Goal: Information Seeking & Learning: Check status

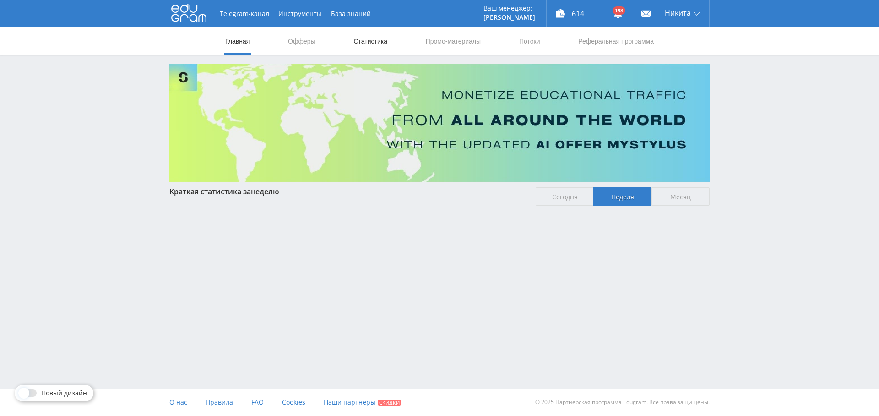
click at [380, 41] on link "Статистика" at bounding box center [371, 40] width 36 height 27
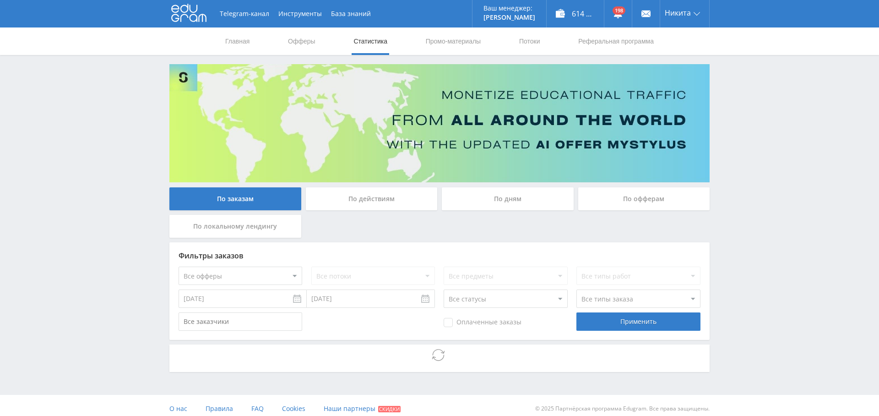
click at [492, 201] on div "По дням" at bounding box center [508, 198] width 132 height 23
click at [0, 0] on input "По дням" at bounding box center [0, 0] width 0 height 0
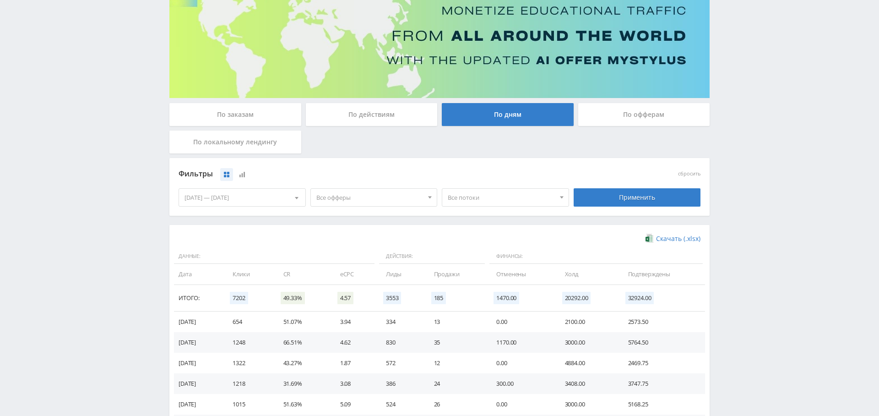
scroll to position [183, 0]
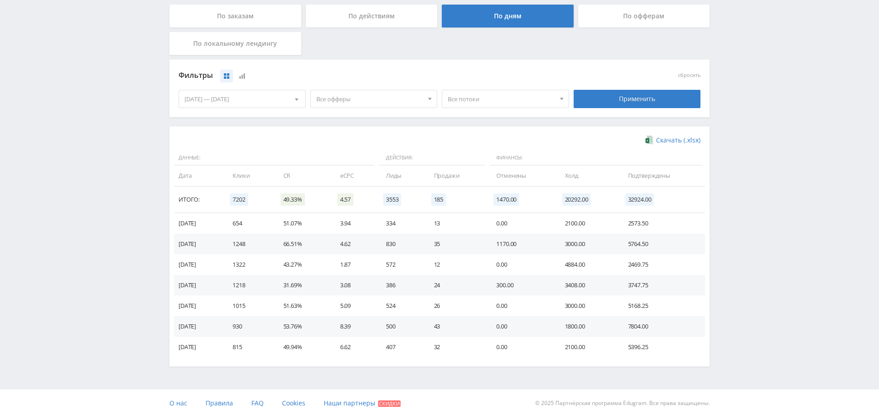
click at [269, 97] on div "[DATE] — [DATE]" at bounding box center [242, 98] width 126 height 17
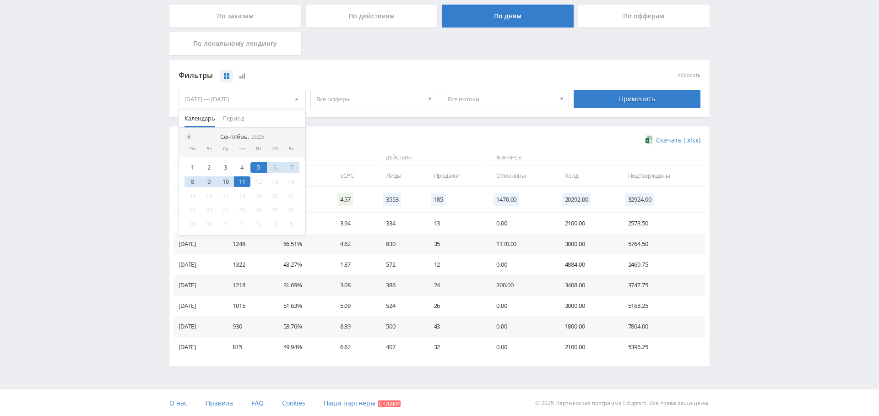
click at [187, 138] on div at bounding box center [188, 136] width 7 height 7
click at [207, 169] on div "1" at bounding box center [209, 167] width 16 height 11
click at [295, 135] on span at bounding box center [295, 137] width 5 height 5
click at [243, 177] on div "11" at bounding box center [242, 181] width 16 height 11
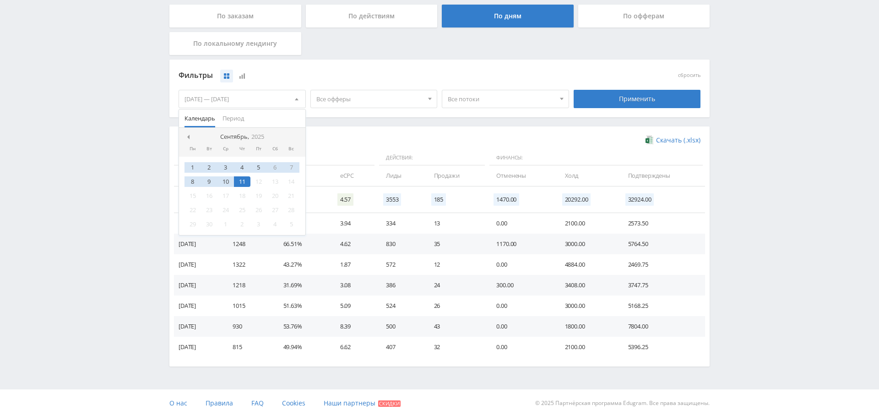
click at [359, 120] on div "Фильтры сбросить [DATE] — [DATE] Календарь Период Сентябрь, 2025 Пн Вт Ср Чт Пт…" at bounding box center [439, 93] width 540 height 67
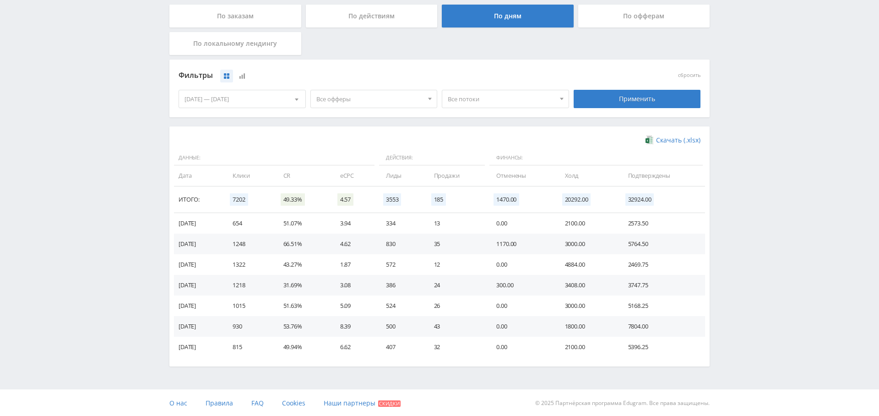
click at [367, 103] on span "Все офферы" at bounding box center [369, 98] width 107 height 17
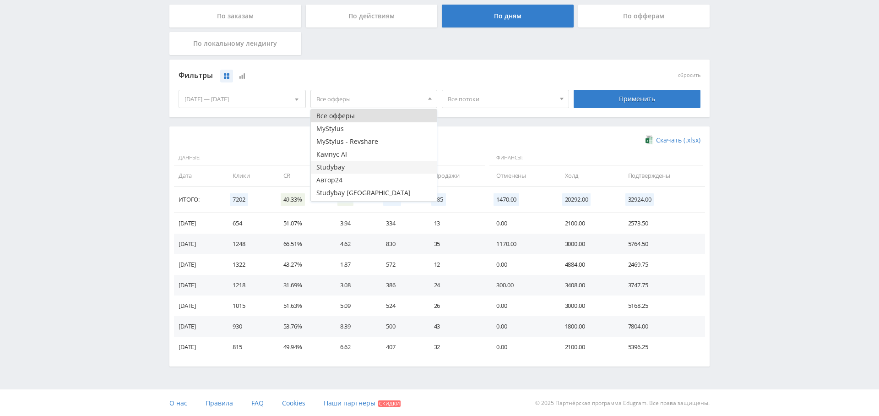
scroll to position [11, 0]
click at [368, 141] on button "Кампус AI" at bounding box center [374, 143] width 126 height 13
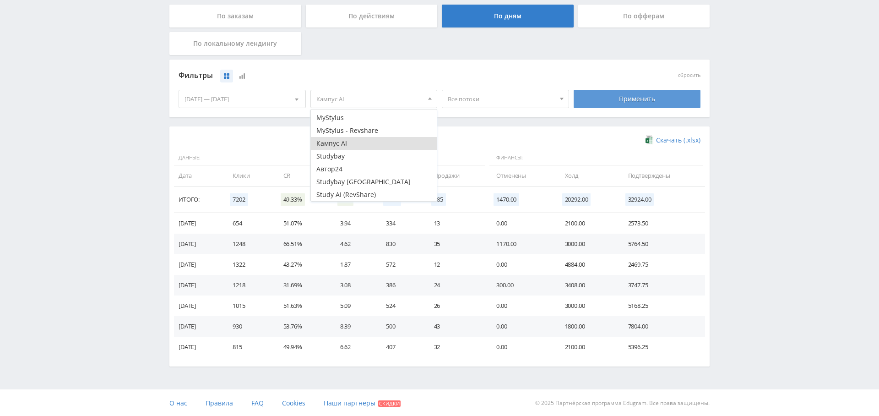
click at [637, 93] on div "Применить" at bounding box center [637, 99] width 127 height 18
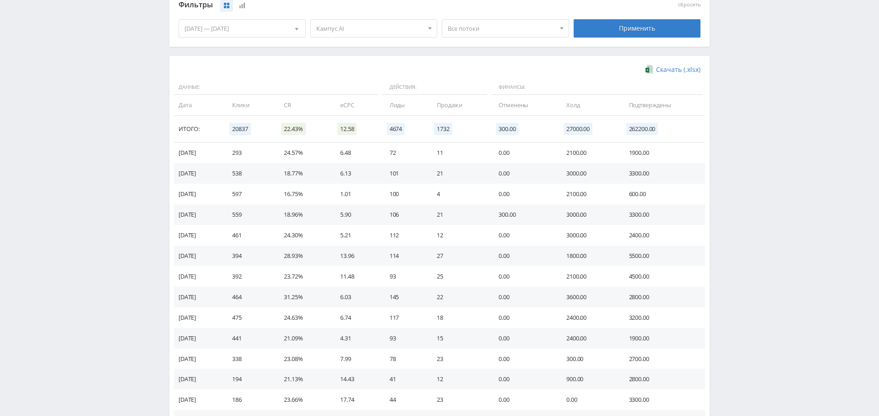
scroll to position [479, 0]
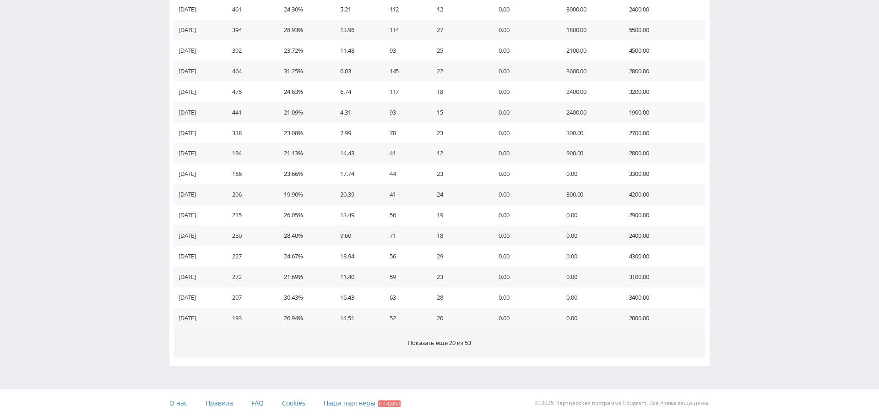
click at [430, 342] on span "Показать ещё 20 из 53" at bounding box center [439, 342] width 63 height 8
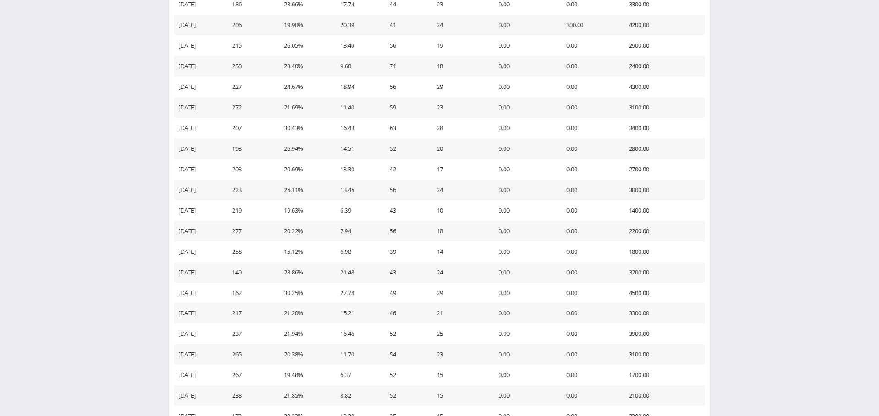
scroll to position [891, 0]
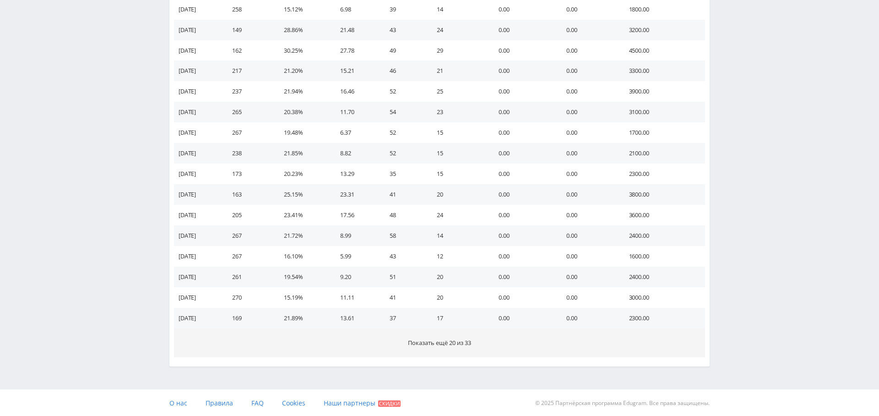
click at [436, 340] on span "Показать ещё 20 из 33" at bounding box center [439, 342] width 63 height 8
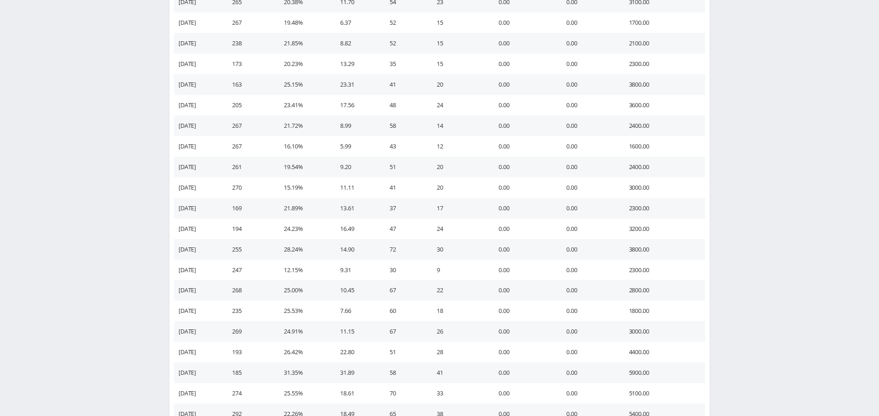
scroll to position [1302, 0]
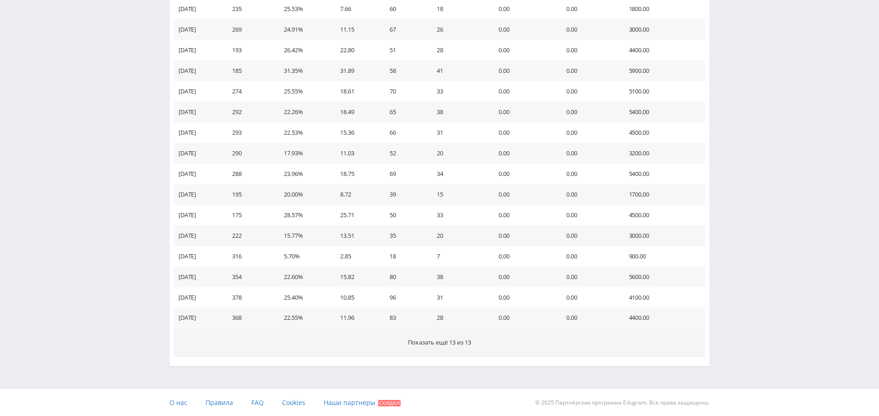
click at [469, 339] on span "Показать ещё 13 из 13" at bounding box center [439, 342] width 63 height 8
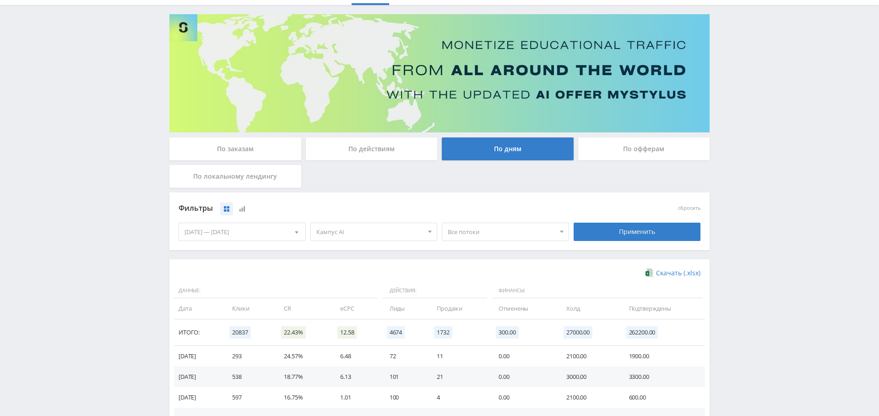
scroll to position [0, 0]
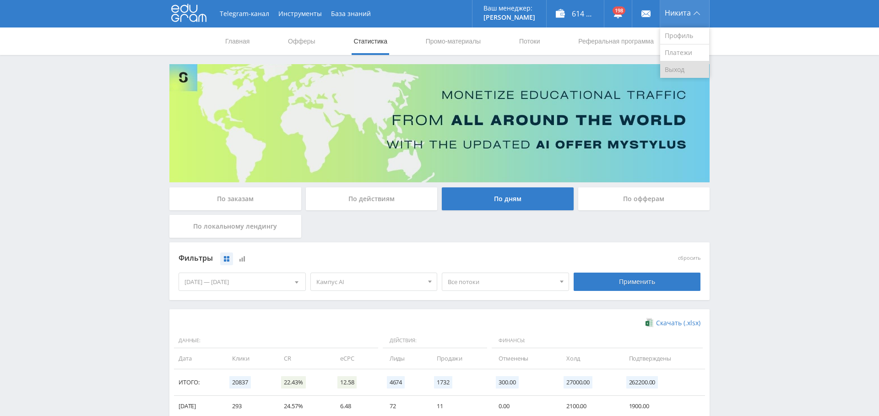
click at [682, 71] on link "Выход" at bounding box center [684, 69] width 49 height 16
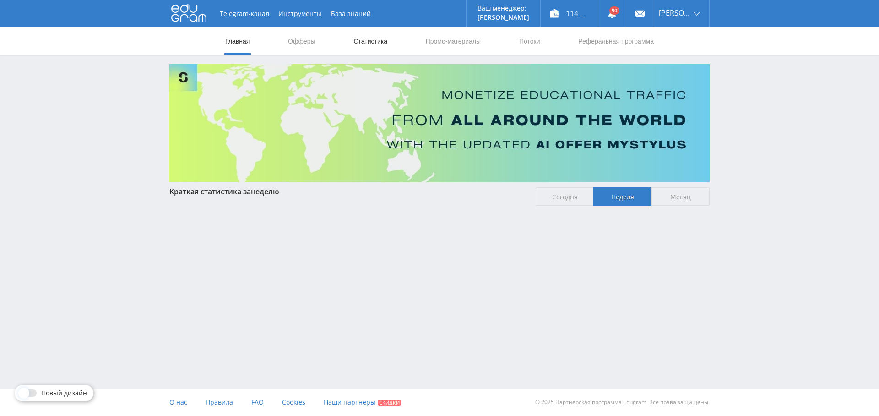
click at [381, 34] on link "Статистика" at bounding box center [371, 40] width 36 height 27
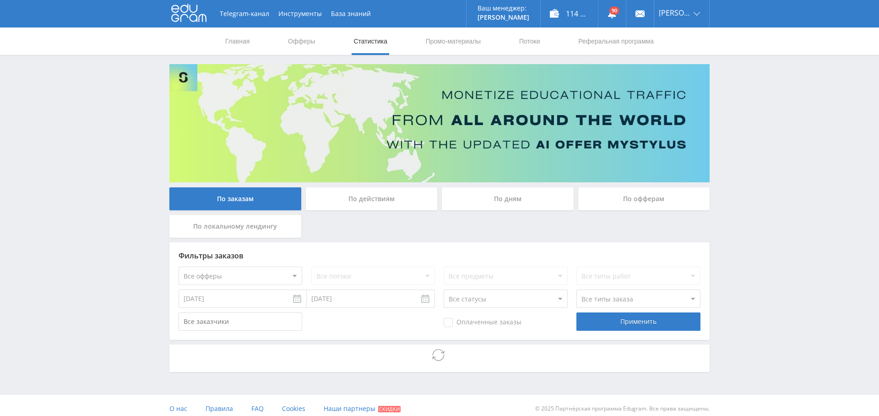
click at [471, 201] on div "По дням" at bounding box center [508, 198] width 132 height 23
click at [0, 0] on input "По дням" at bounding box center [0, 0] width 0 height 0
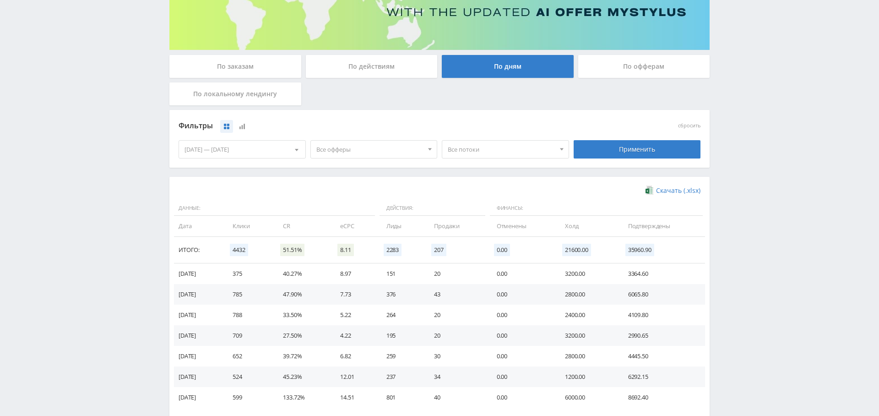
scroll to position [141, 0]
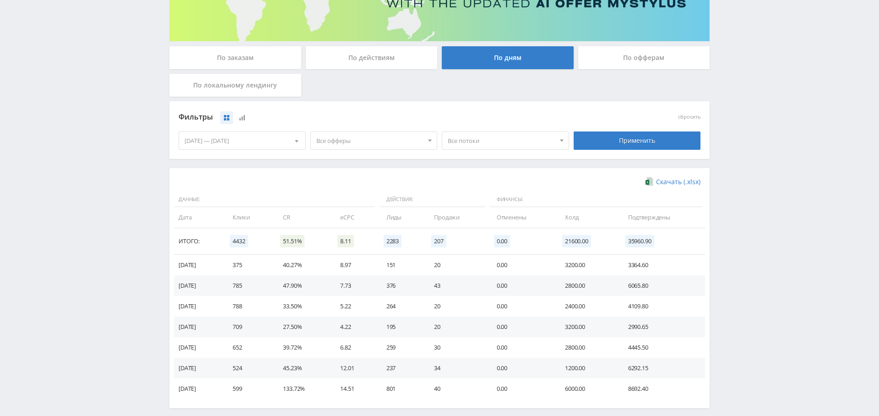
click at [345, 139] on span "Все офферы" at bounding box center [369, 140] width 107 height 17
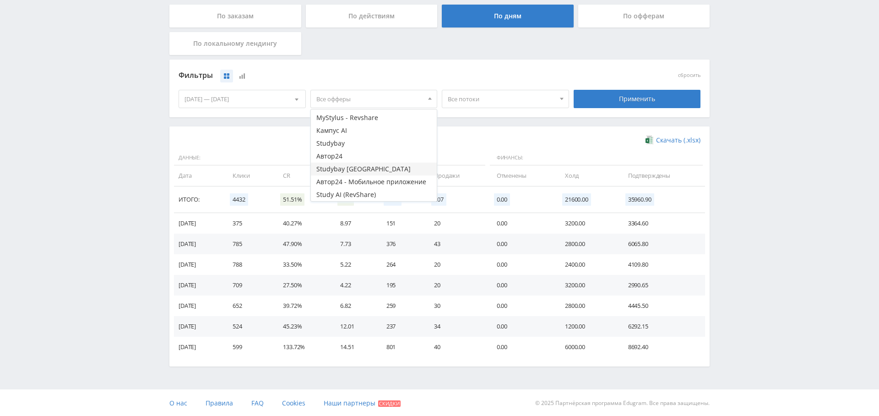
scroll to position [0, 0]
click at [355, 157] on button "Кампус AI" at bounding box center [374, 154] width 126 height 13
click at [256, 126] on div "Скачать (.xlsx) Данные: Действия: Финансы: Дата Клики CR eCPC Лиды Продажи Отме…" at bounding box center [439, 246] width 540 height 240
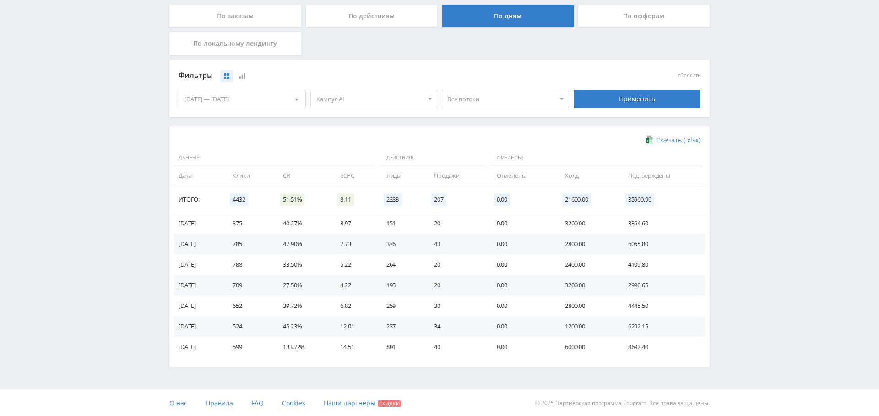
click at [210, 98] on div "[DATE] — [DATE]" at bounding box center [242, 98] width 126 height 17
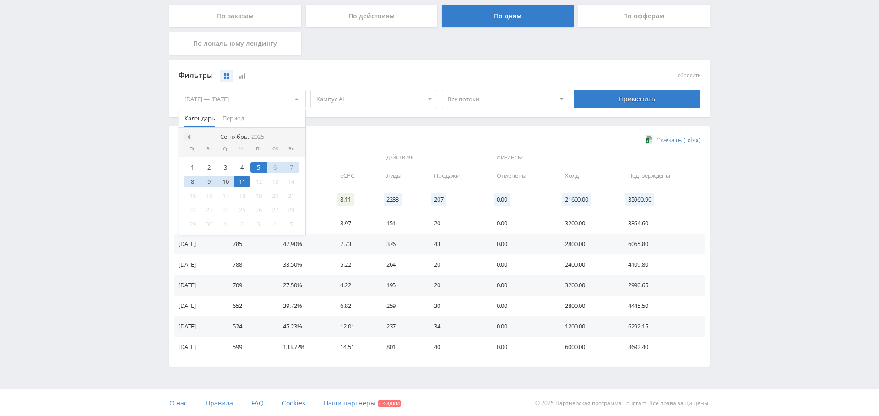
click at [189, 135] on span at bounding box center [187, 137] width 5 height 5
click at [238, 163] on div "1" at bounding box center [242, 167] width 16 height 11
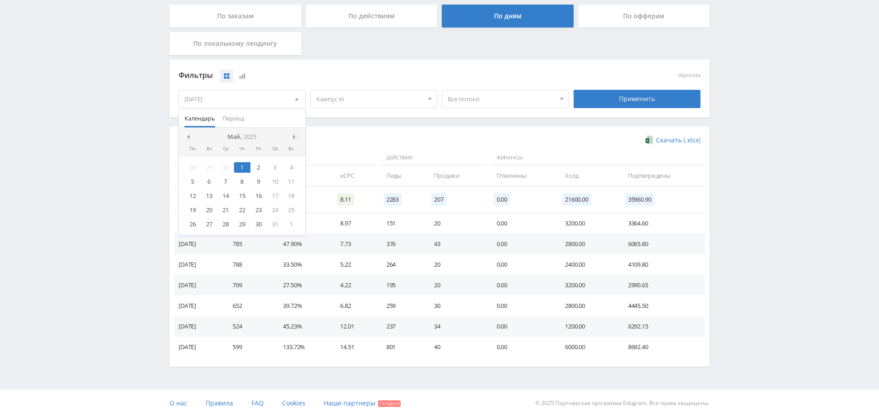
click at [296, 137] on span at bounding box center [295, 137] width 5 height 5
click at [248, 180] on div "11" at bounding box center [242, 181] width 16 height 11
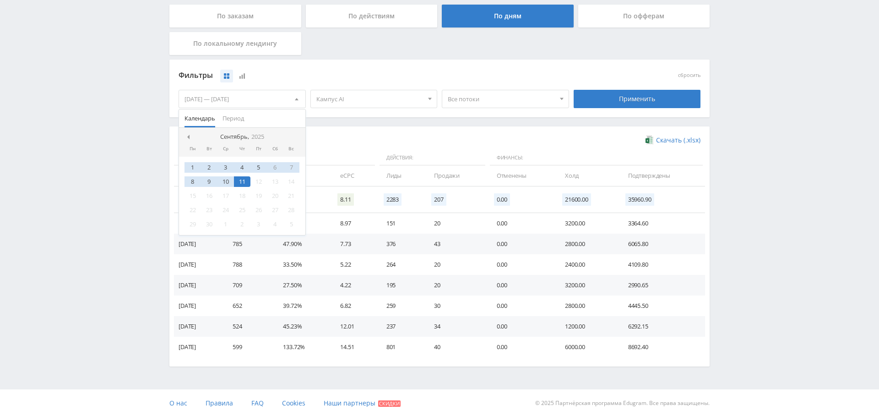
click at [388, 121] on div "Фильтры сбросить 01.05.2025 — 11.09.2025 Календарь Период Сентябрь, 2025 Пн Вт …" at bounding box center [439, 93] width 540 height 67
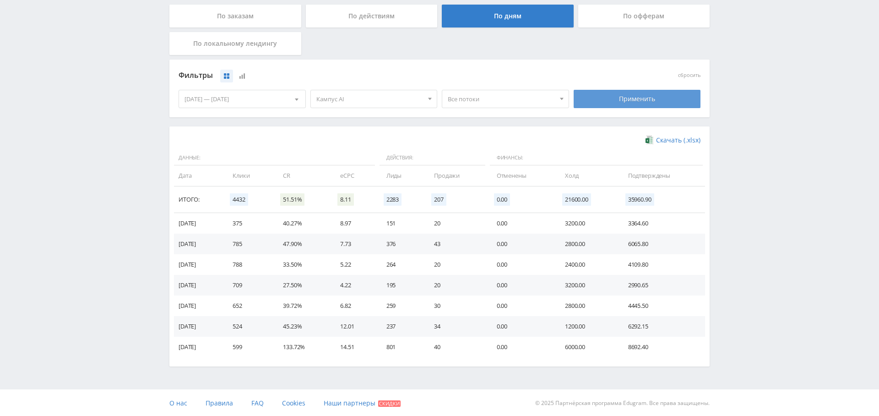
click at [662, 103] on div "Применить" at bounding box center [637, 99] width 127 height 18
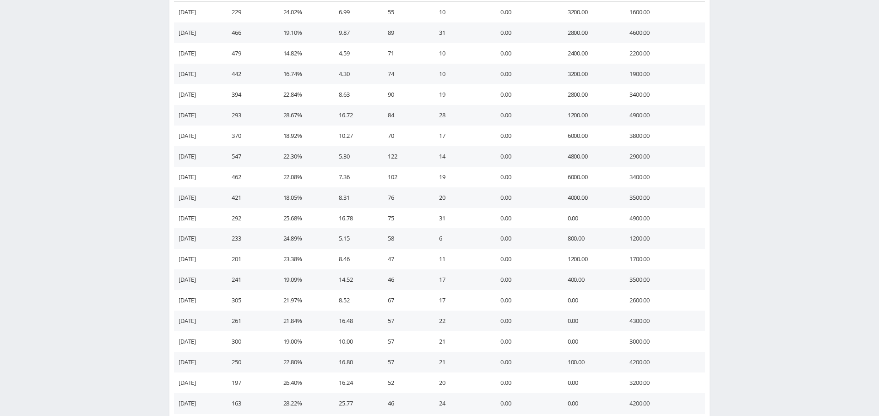
scroll to position [470, 0]
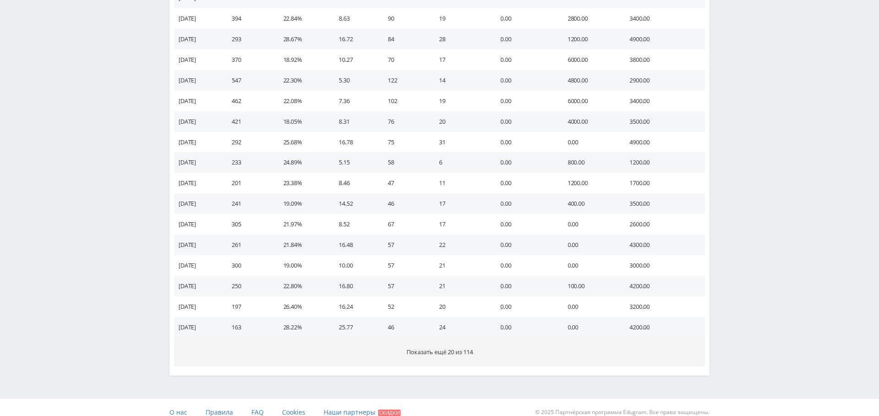
click at [437, 348] on span "Показать ещё 20 из 114" at bounding box center [440, 352] width 66 height 8
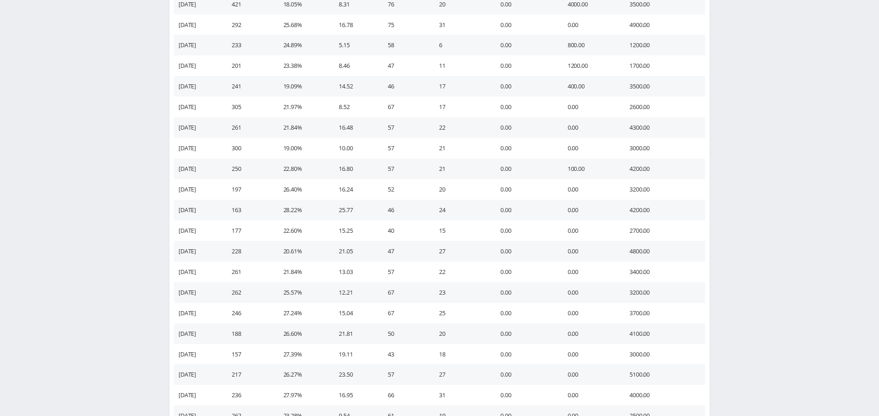
scroll to position [891, 0]
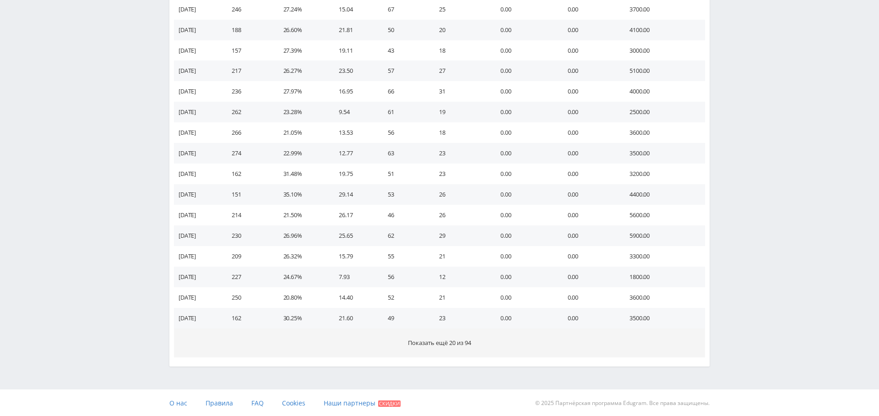
click at [464, 341] on span "Показать ещё 20 из 94" at bounding box center [439, 342] width 63 height 8
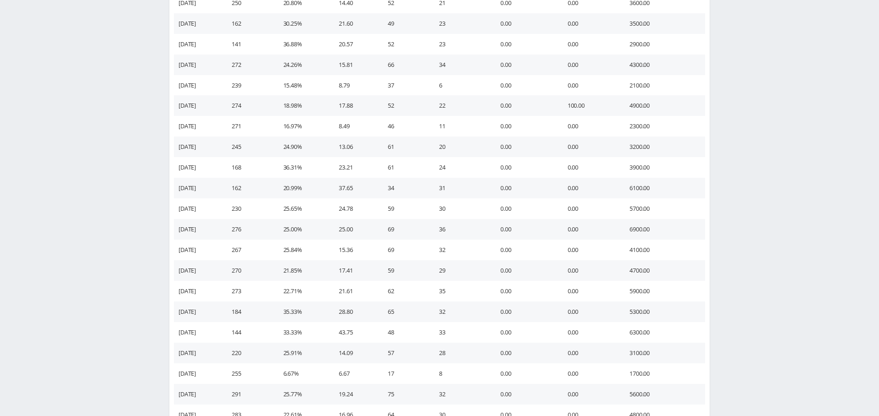
scroll to position [1302, 0]
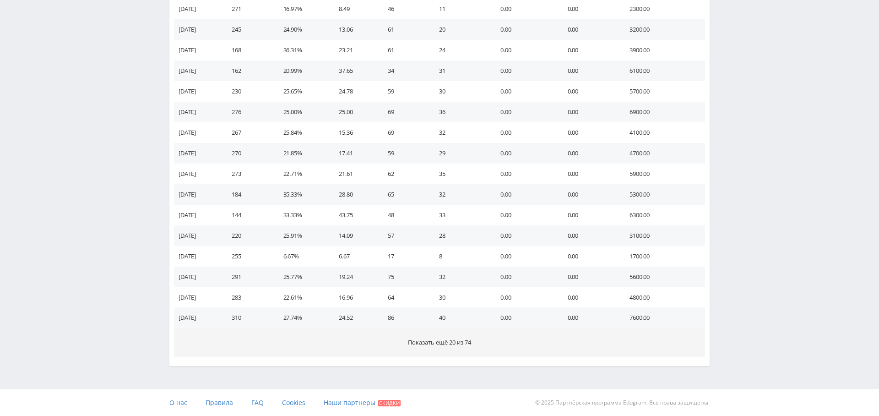
click at [456, 343] on span "Показать ещё 20 из 74" at bounding box center [439, 342] width 63 height 8
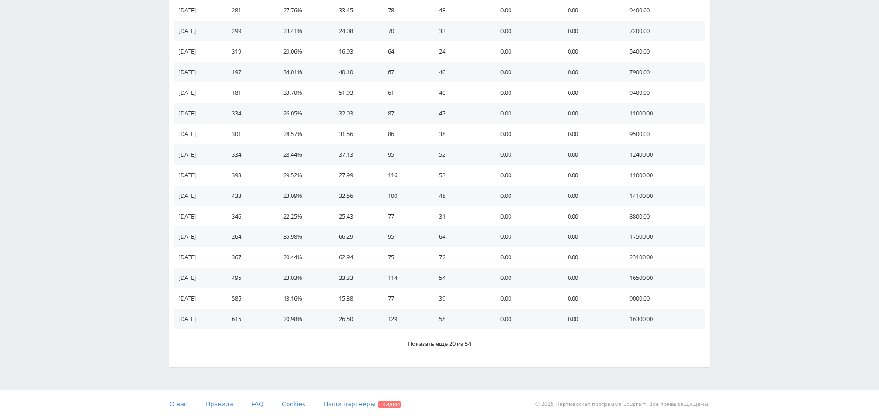
scroll to position [1714, 0]
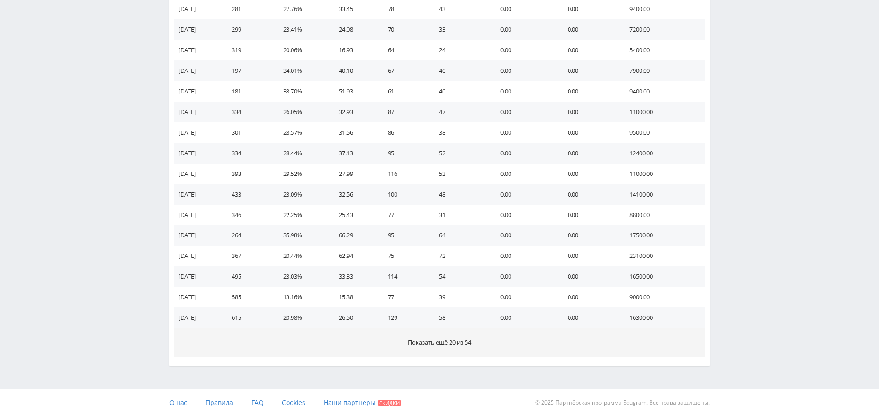
click at [470, 341] on span "Показать ещё 20 из 54" at bounding box center [439, 342] width 63 height 8
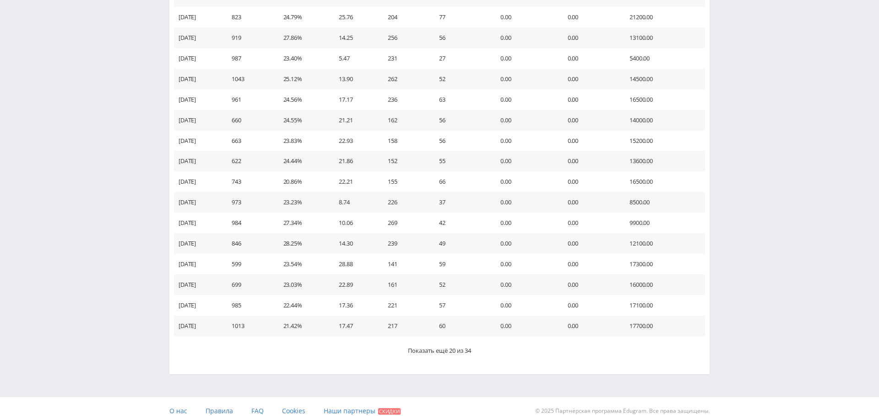
scroll to position [2126, 0]
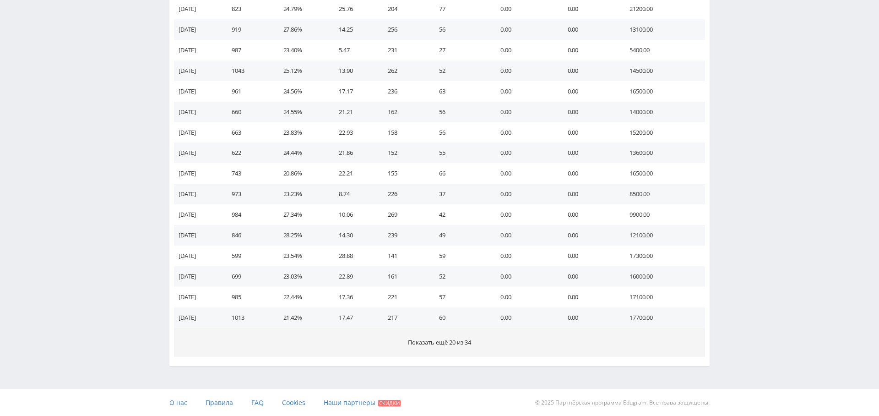
click at [467, 340] on span "Показать ещё 20 из 34" at bounding box center [439, 342] width 63 height 8
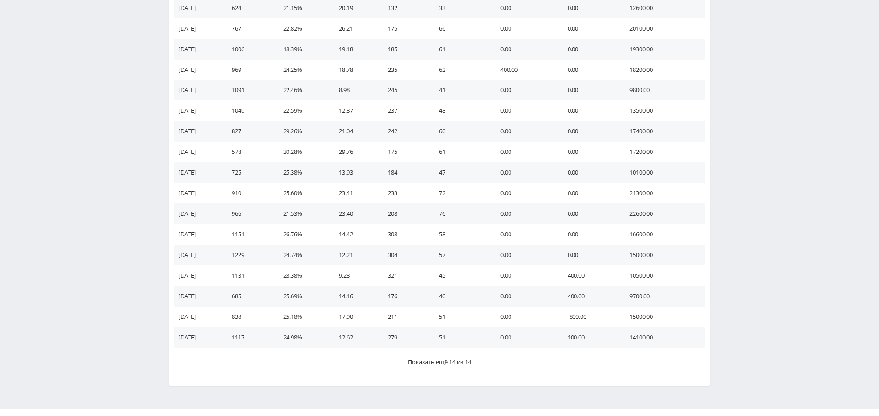
scroll to position [2537, 0]
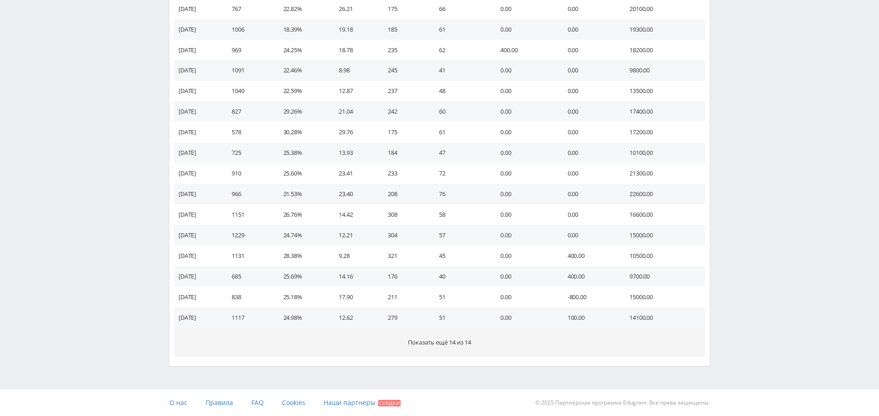
click at [445, 348] on button "Показать ещё 14 из 14" at bounding box center [439, 342] width 531 height 29
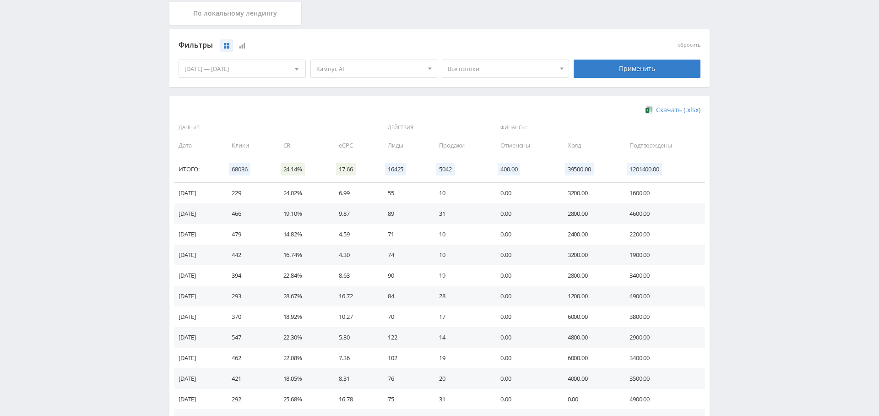
scroll to position [0, 0]
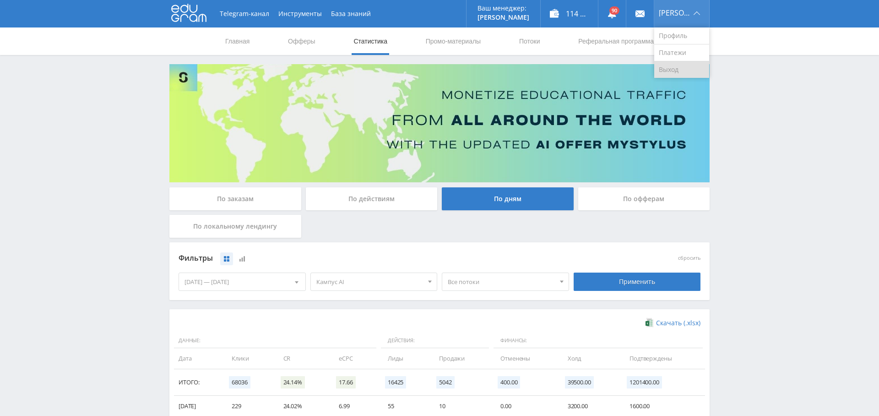
click at [685, 68] on link "Выход" at bounding box center [681, 69] width 55 height 16
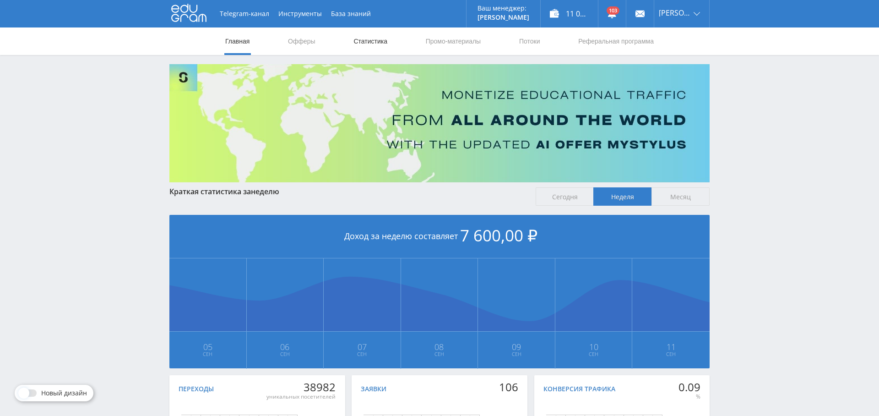
click at [372, 41] on link "Статистика" at bounding box center [371, 40] width 36 height 27
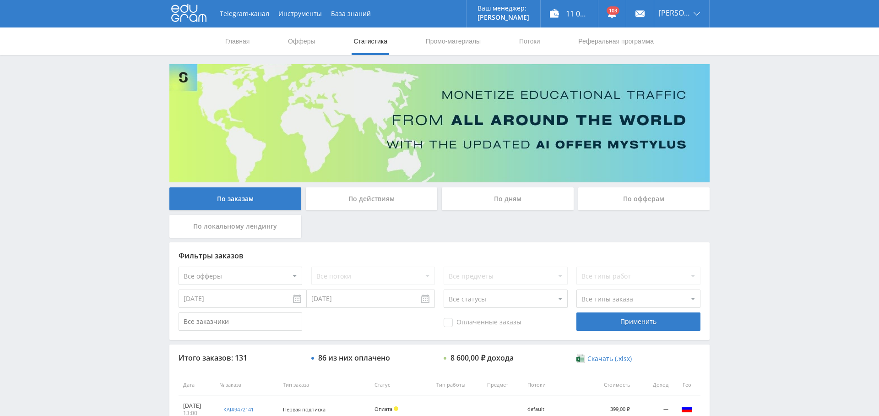
click at [531, 184] on div "По заказам По действиям По дням По офферам По локальному лендингу Фильтры заказ…" at bounding box center [440, 391] width 550 height 654
click at [521, 195] on div "По дням" at bounding box center [508, 198] width 132 height 23
click at [0, 0] on input "По дням" at bounding box center [0, 0] width 0 height 0
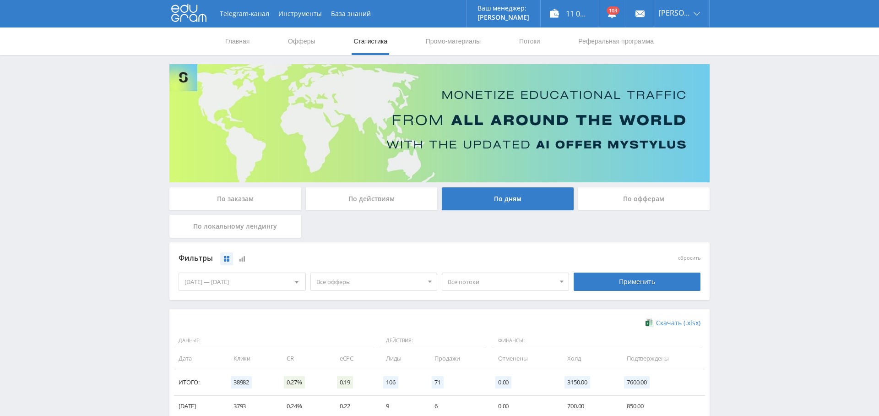
click at [339, 279] on span "Все офферы" at bounding box center [369, 281] width 107 height 17
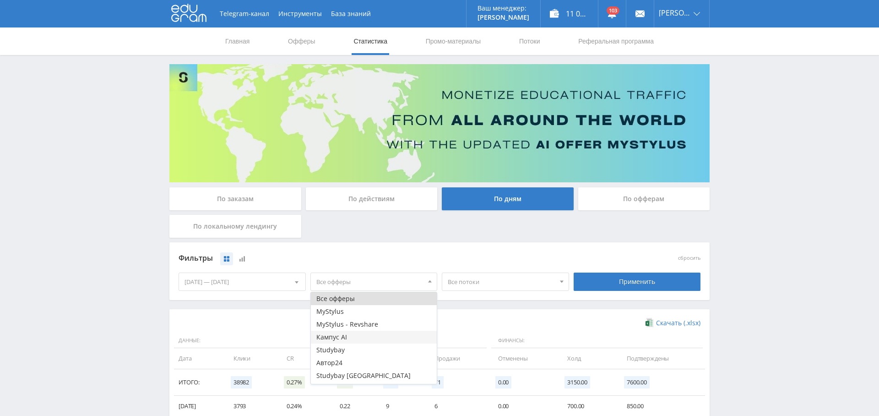
click at [358, 337] on button "Кампус AI" at bounding box center [374, 337] width 126 height 13
click at [216, 279] on div "[DATE] — [DATE]" at bounding box center [242, 281] width 126 height 17
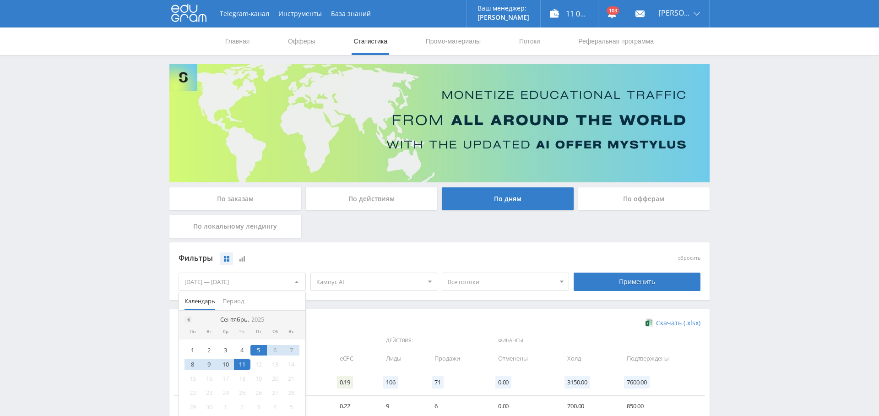
click at [190, 316] on div at bounding box center [188, 319] width 7 height 7
click at [240, 345] on div "1" at bounding box center [242, 350] width 16 height 11
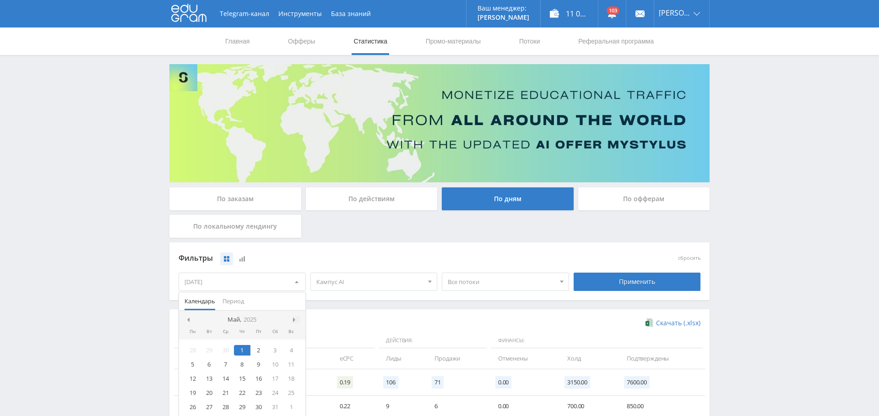
click at [294, 317] on span at bounding box center [295, 319] width 5 height 5
click at [245, 363] on div "11" at bounding box center [242, 364] width 16 height 11
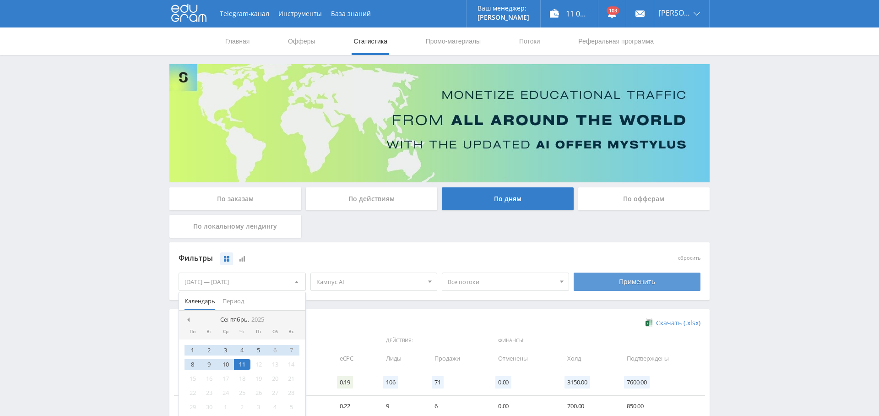
click at [641, 286] on div "Применить" at bounding box center [637, 281] width 127 height 18
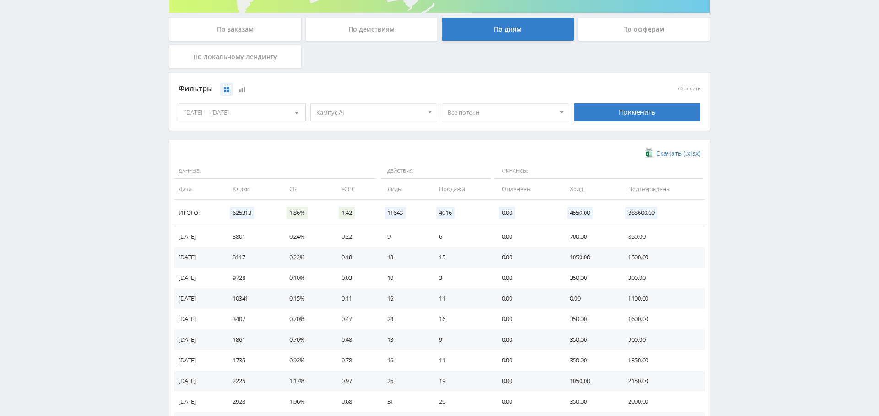
scroll to position [479, 0]
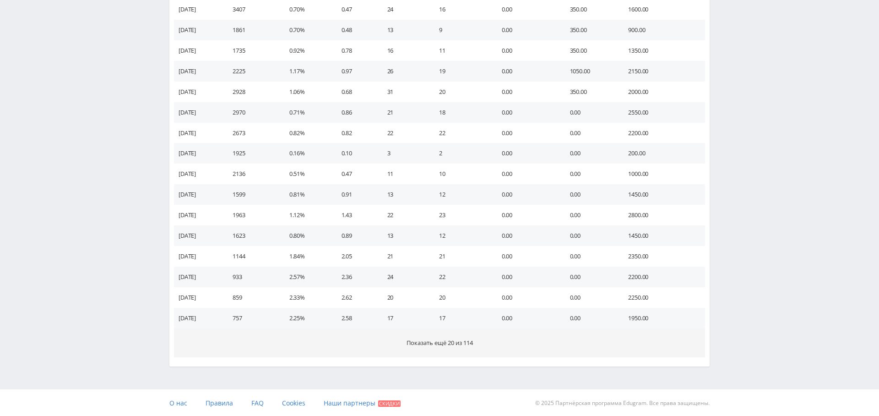
click at [425, 343] on span "Показать ещё 20 из 114" at bounding box center [440, 342] width 66 height 8
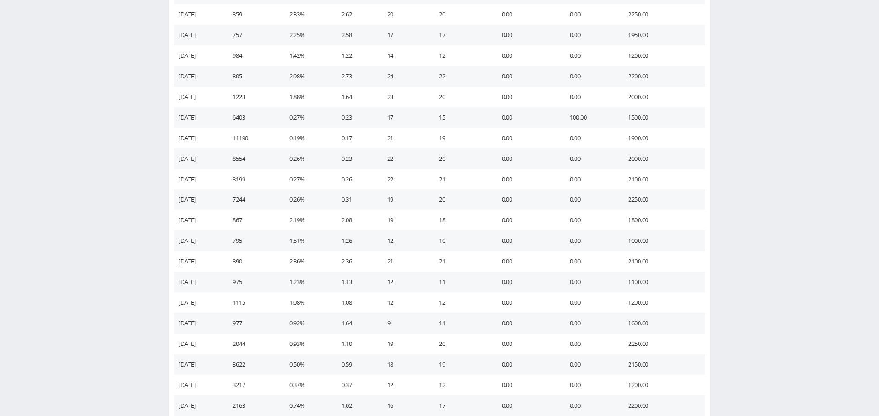
scroll to position [891, 0]
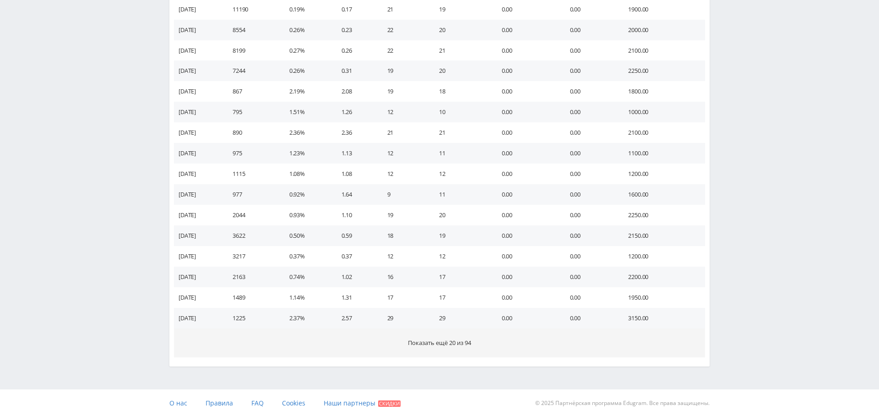
click at [461, 336] on button "Показать ещё 20 из 94" at bounding box center [439, 342] width 531 height 29
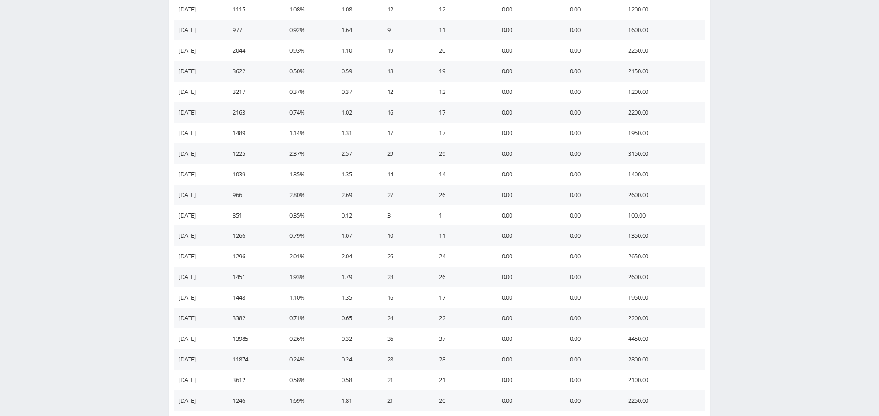
scroll to position [1302, 0]
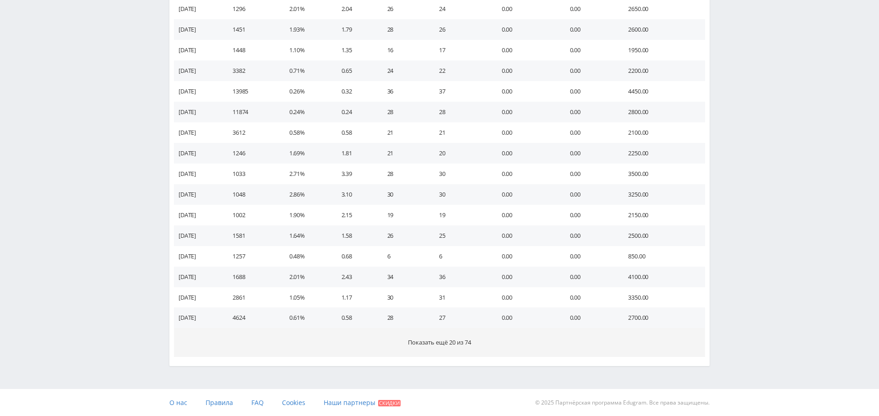
click at [448, 340] on span "Показать ещё 20 из 74" at bounding box center [439, 342] width 63 height 8
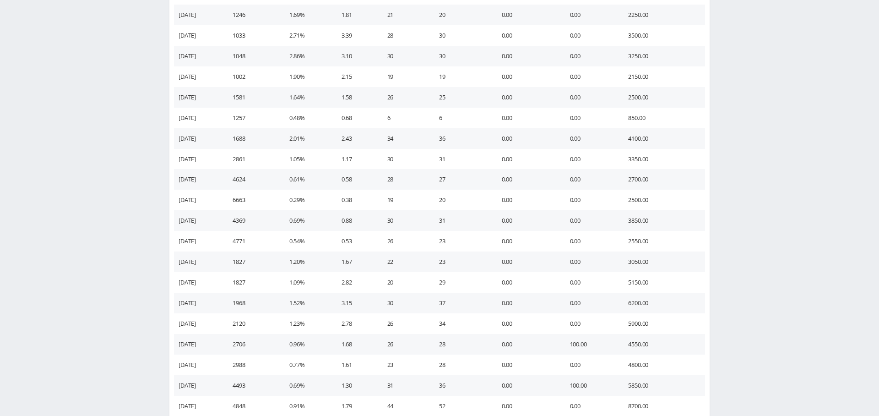
scroll to position [1714, 0]
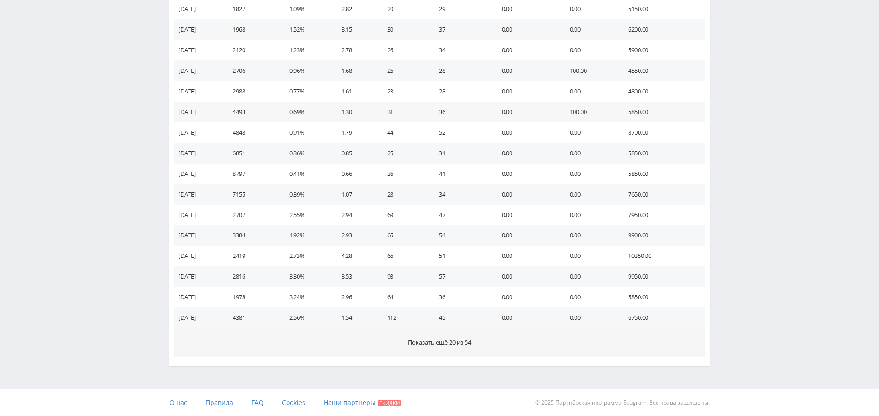
click at [442, 344] on span "Показать ещё 20 из 54" at bounding box center [439, 342] width 63 height 8
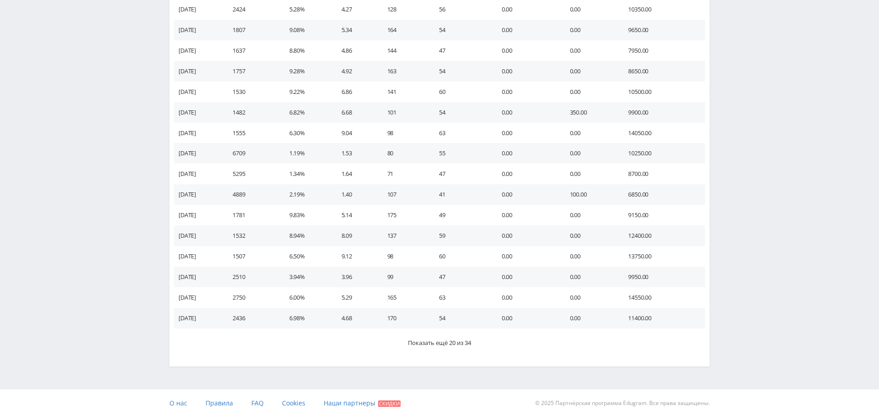
scroll to position [2126, 0]
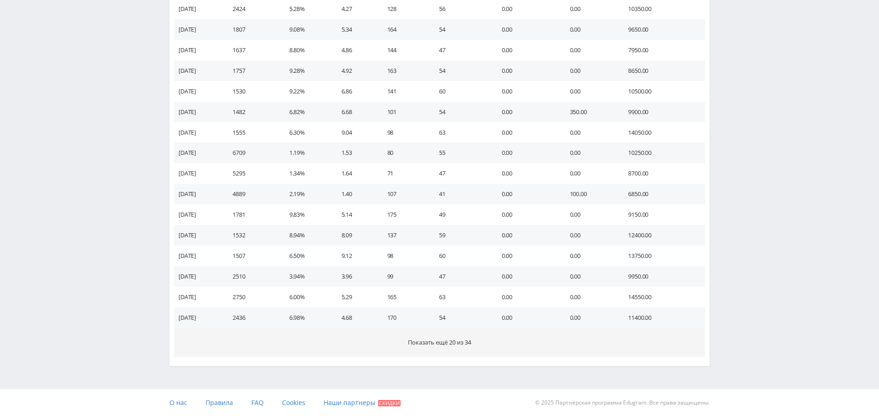
click at [452, 340] on span "Показать ещё 20 из 34" at bounding box center [439, 342] width 63 height 8
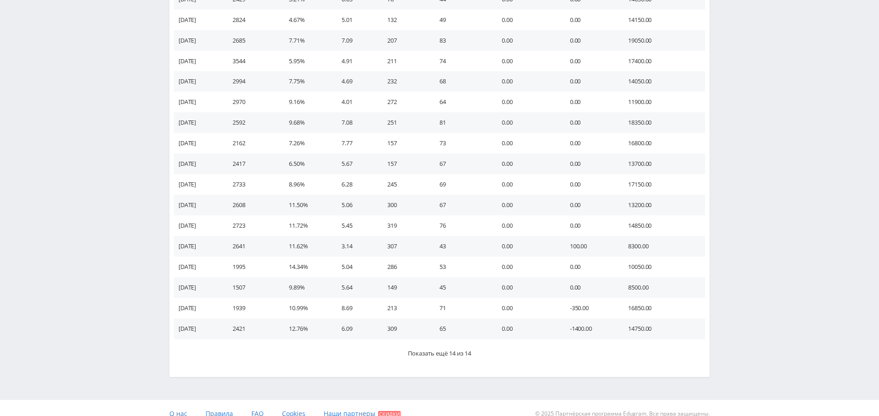
scroll to position [2537, 0]
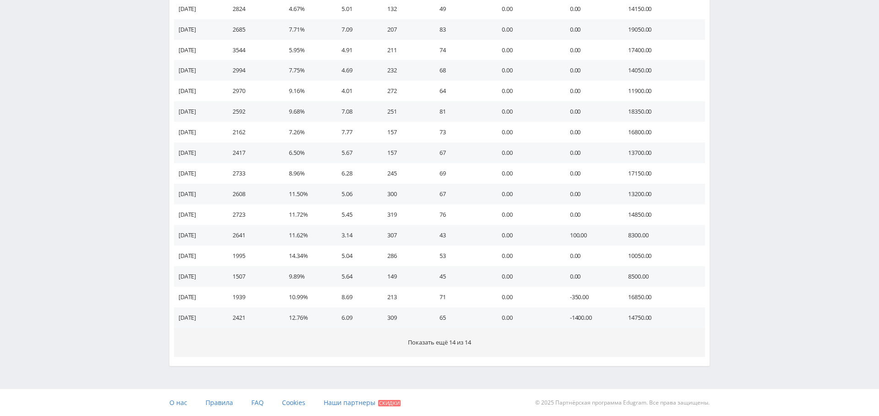
click at [417, 338] on span "Показать ещё 14 из 14" at bounding box center [439, 342] width 63 height 8
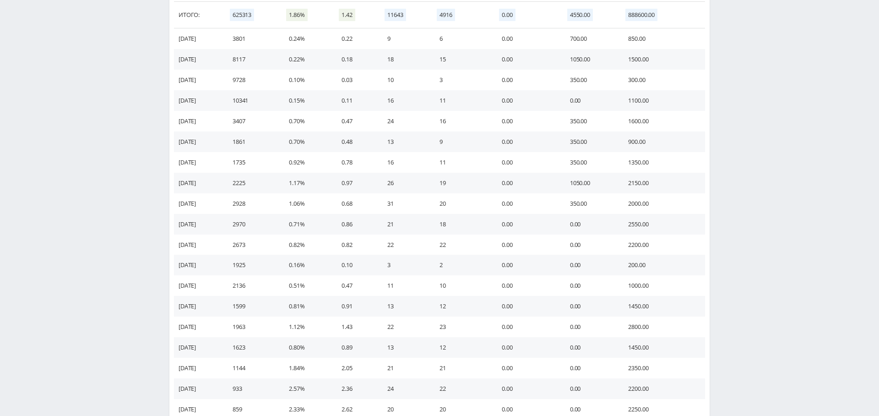
scroll to position [0, 0]
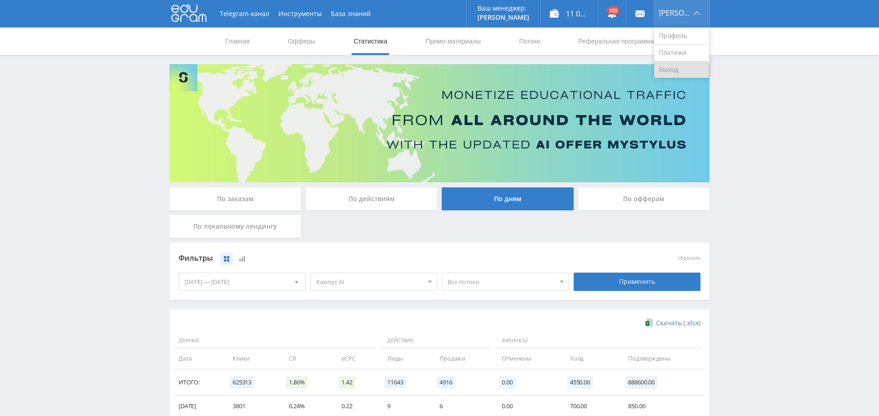
click at [666, 72] on link "Выход" at bounding box center [681, 69] width 55 height 16
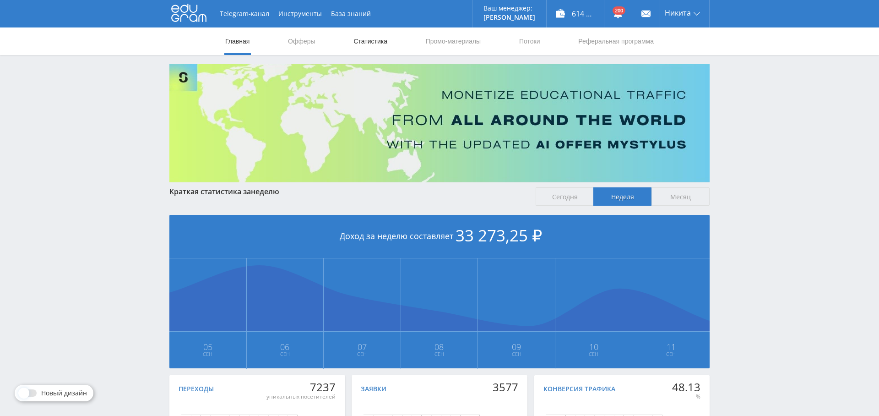
click at [373, 43] on link "Статистика" at bounding box center [371, 40] width 36 height 27
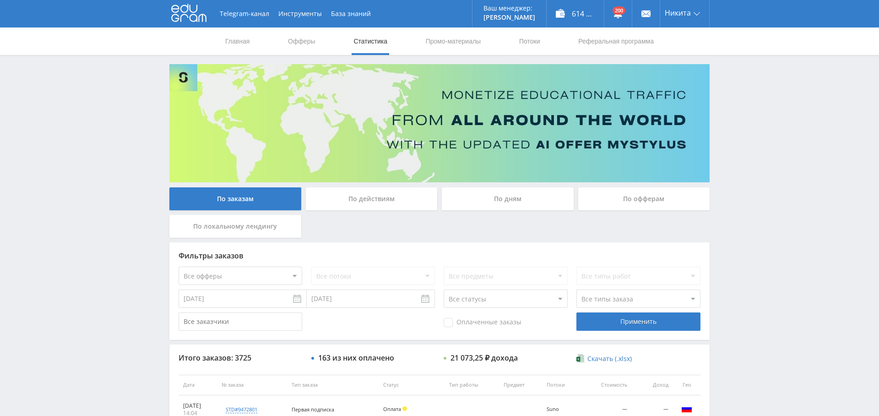
click at [261, 267] on select "Все офферы MyStylus MyStylus - Revshare Кампус AI Studybay Автор24 Studybay Bra…" at bounding box center [241, 276] width 124 height 18
select select "340"
click at [469, 322] on span "Оплаченные заказы" at bounding box center [483, 322] width 78 height 9
click at [0, 0] on input "Оплаченные заказы" at bounding box center [0, 0] width 0 height 0
click at [616, 330] on div "Применить" at bounding box center [639, 321] width 124 height 18
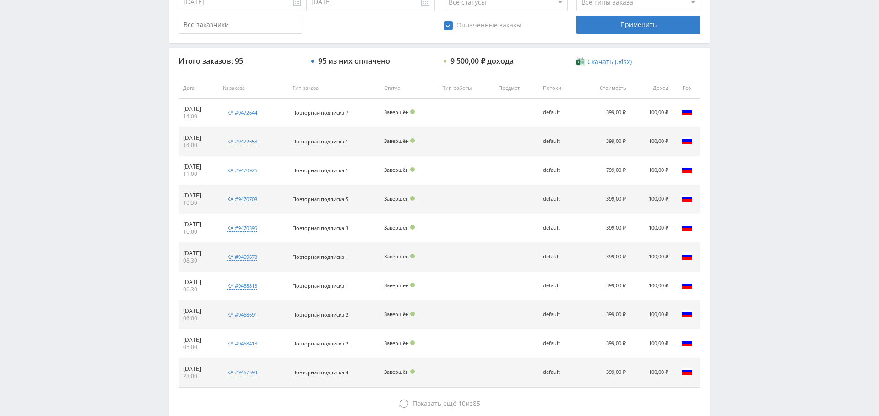
scroll to position [351, 0]
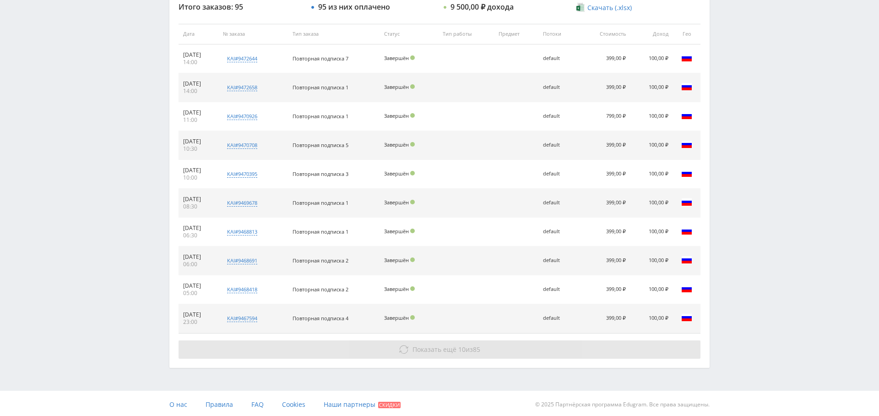
click at [442, 347] on span "Показать ещё" at bounding box center [435, 349] width 44 height 9
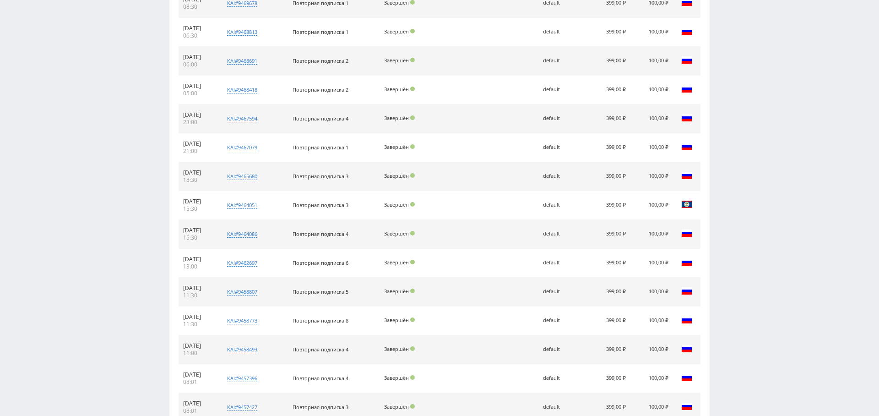
scroll to position [638, 0]
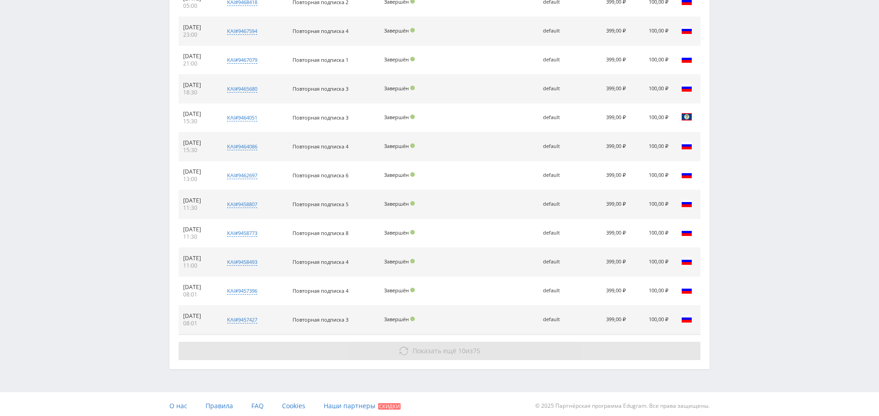
click at [432, 342] on button "Показать ещё 10 из 75" at bounding box center [440, 351] width 522 height 18
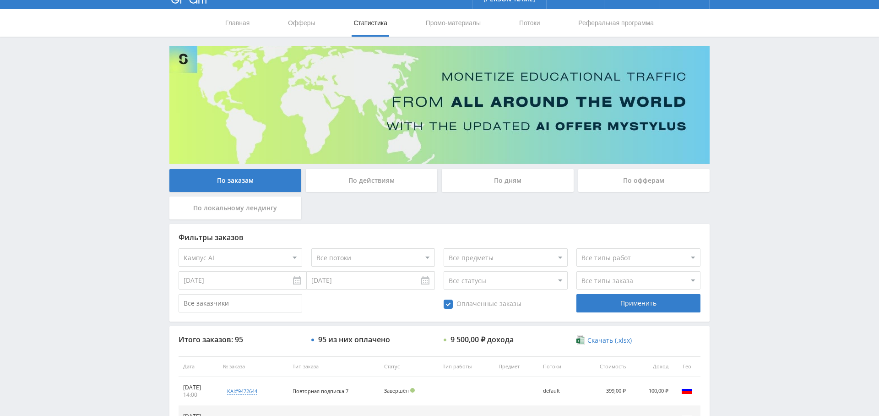
scroll to position [0, 0]
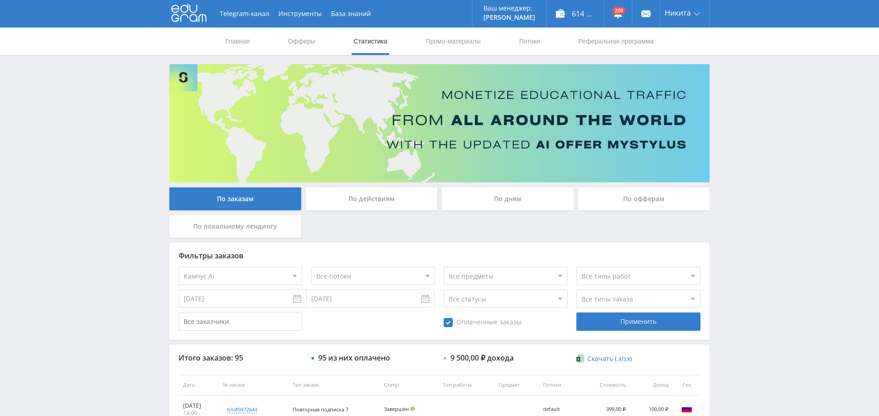
click at [468, 326] on span "Оплаченные заказы" at bounding box center [483, 322] width 78 height 9
click at [0, 0] on input "Оплаченные заказы" at bounding box center [0, 0] width 0 height 0
click at [593, 296] on select "Все типы заказа Ребилл Новый заказ" at bounding box center [639, 298] width 124 height 18
select select "2"
click at [577, 289] on select "Все типы заказа Ребилл Новый заказ" at bounding box center [639, 298] width 124 height 18
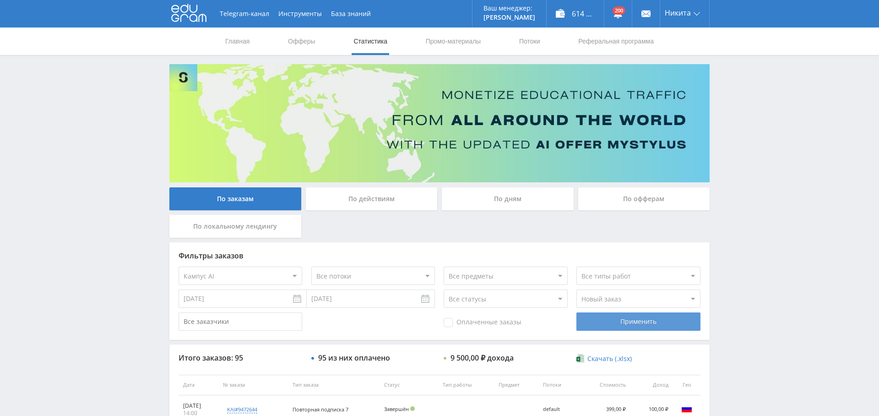
click at [631, 321] on div "Применить" at bounding box center [639, 321] width 124 height 18
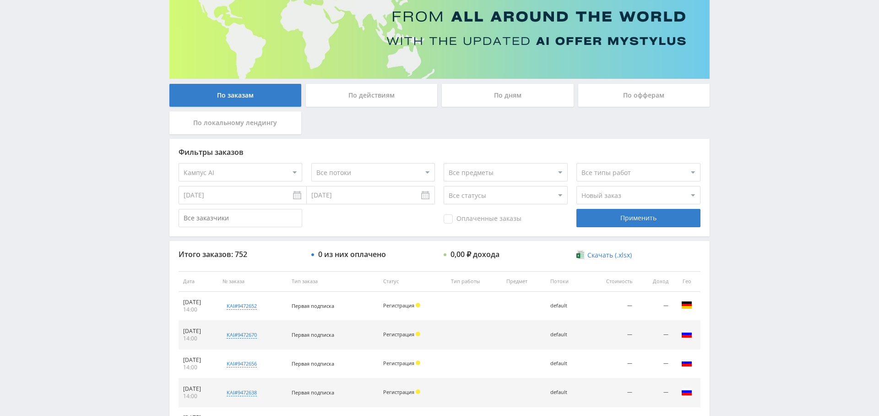
scroll to position [74, 0]
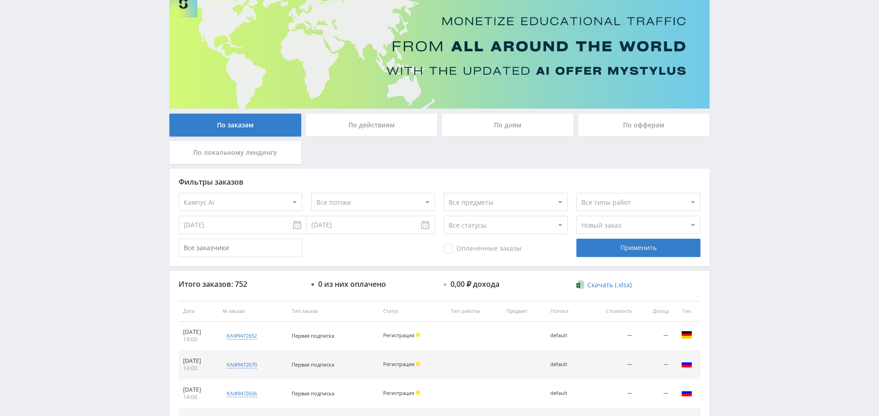
click at [197, 226] on input "[DATE]" at bounding box center [243, 225] width 128 height 18
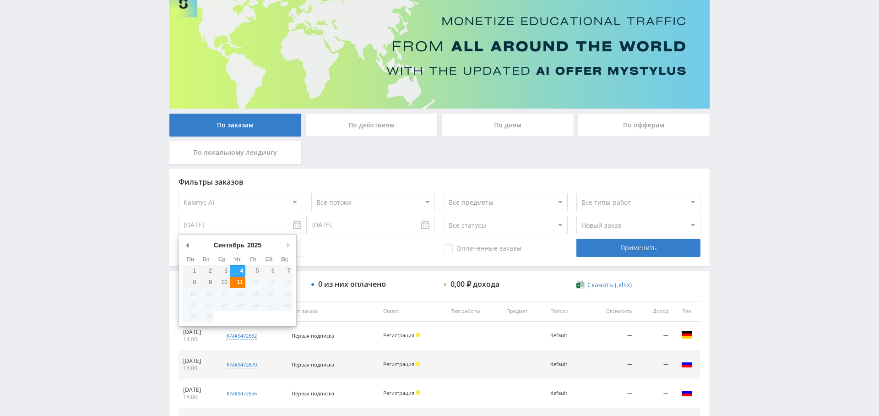
type input "[DATE]"
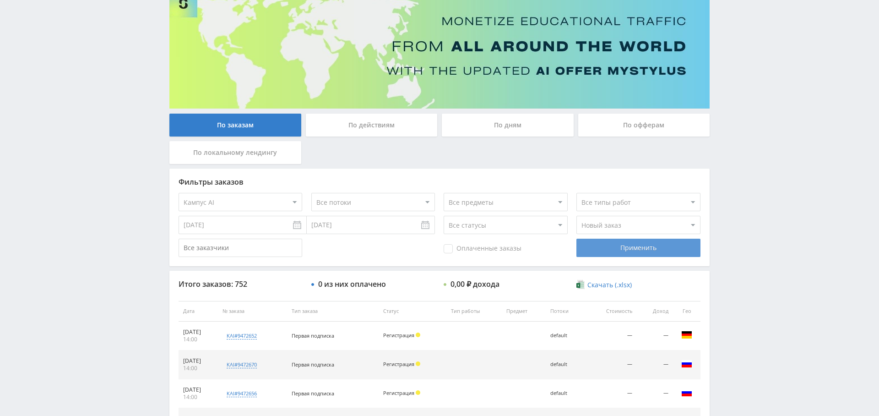
click at [629, 247] on div "Применить" at bounding box center [639, 248] width 124 height 18
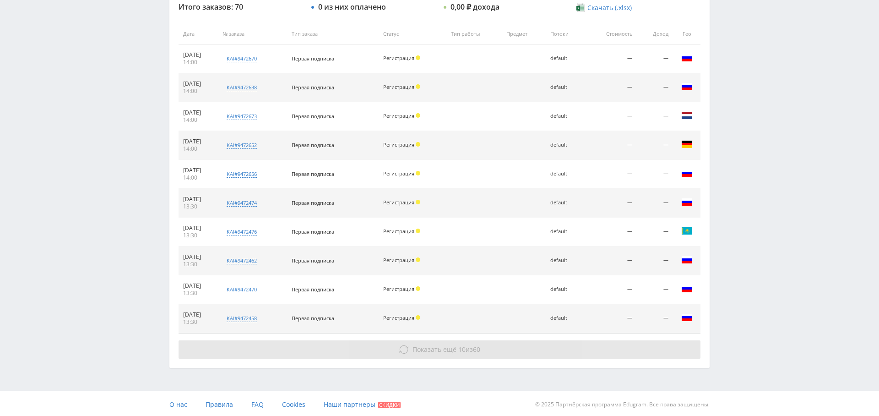
click at [432, 347] on span "Показать ещё" at bounding box center [435, 349] width 44 height 9
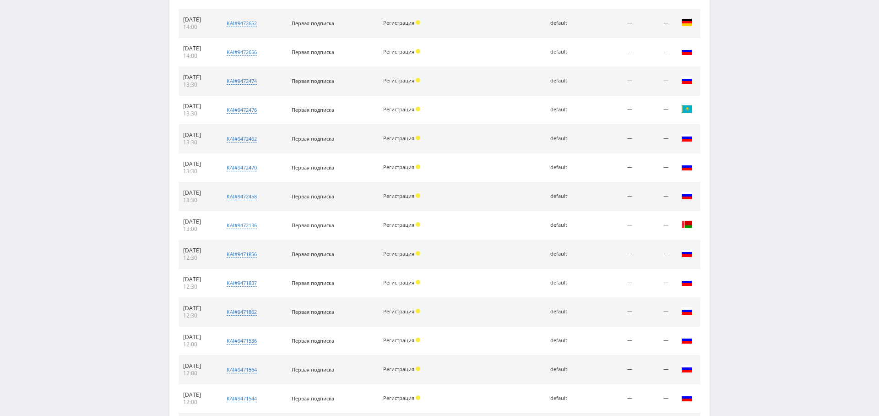
scroll to position [638, 0]
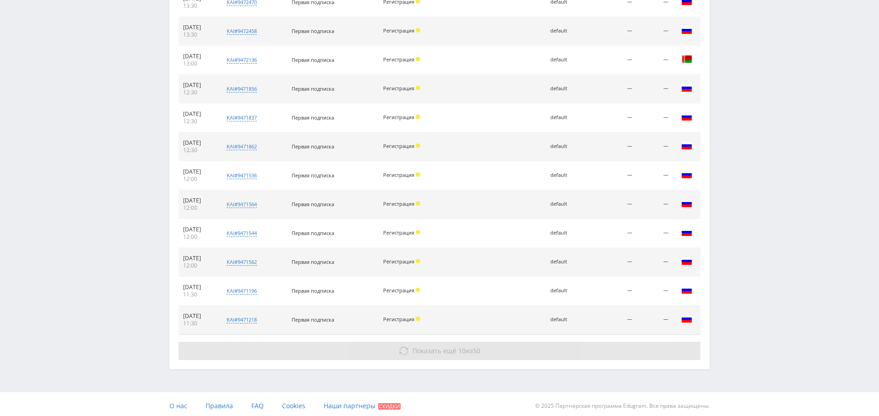
click at [444, 347] on span "Показать ещё" at bounding box center [435, 350] width 44 height 9
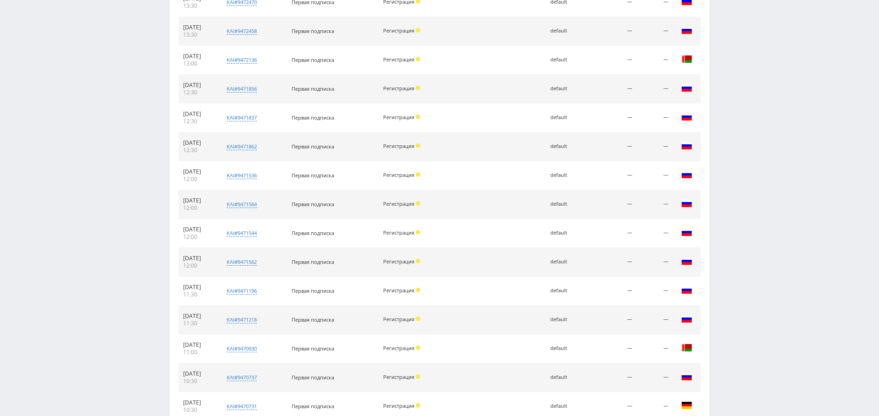
scroll to position [896, 0]
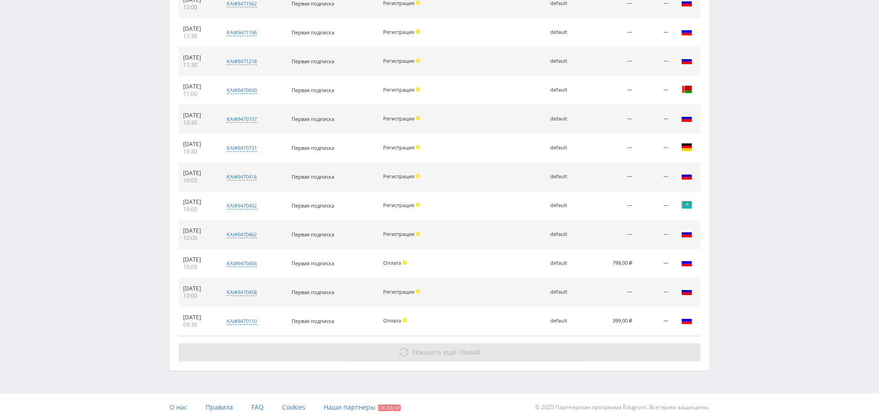
click at [427, 350] on span "Показать ещё" at bounding box center [435, 352] width 44 height 9
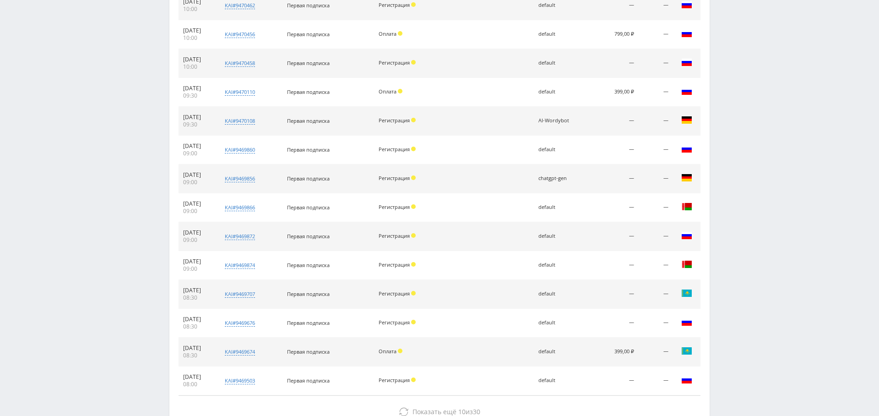
scroll to position [1183, 0]
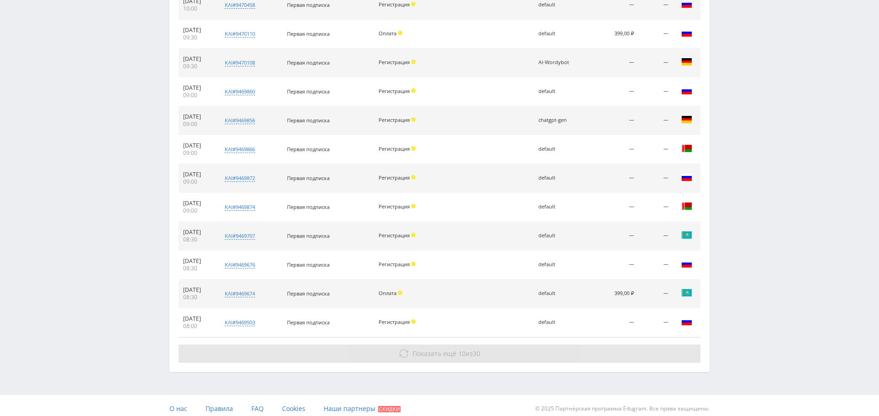
click at [438, 349] on span "Показать ещё" at bounding box center [435, 353] width 44 height 9
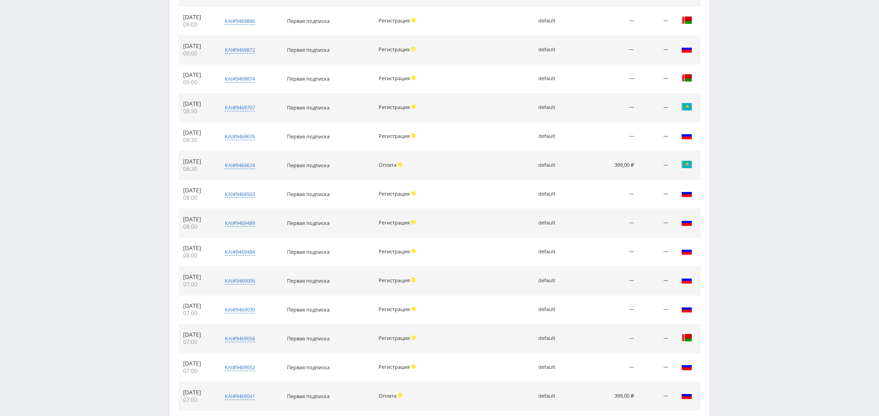
scroll to position [1470, 0]
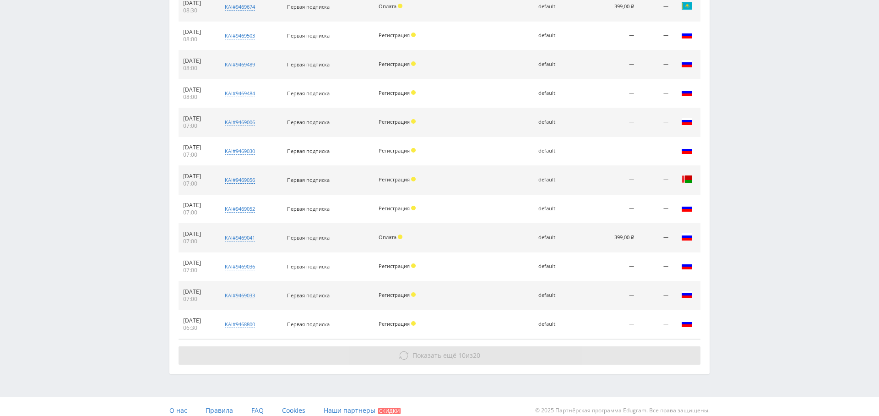
click at [423, 351] on span "Показать ещё" at bounding box center [435, 355] width 44 height 9
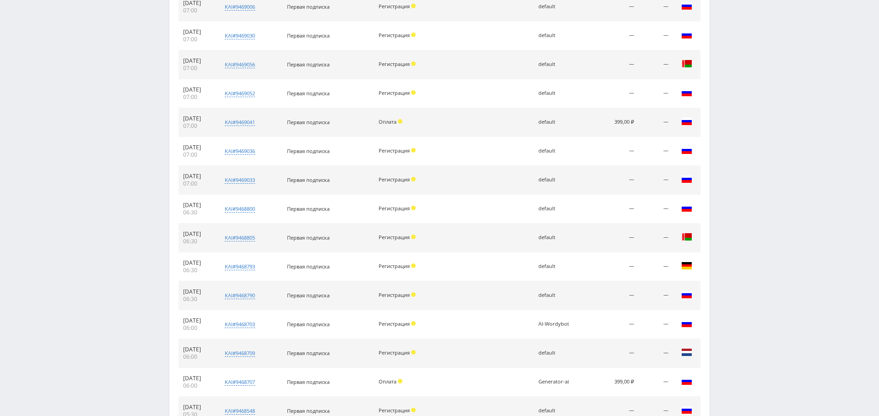
scroll to position [1757, 0]
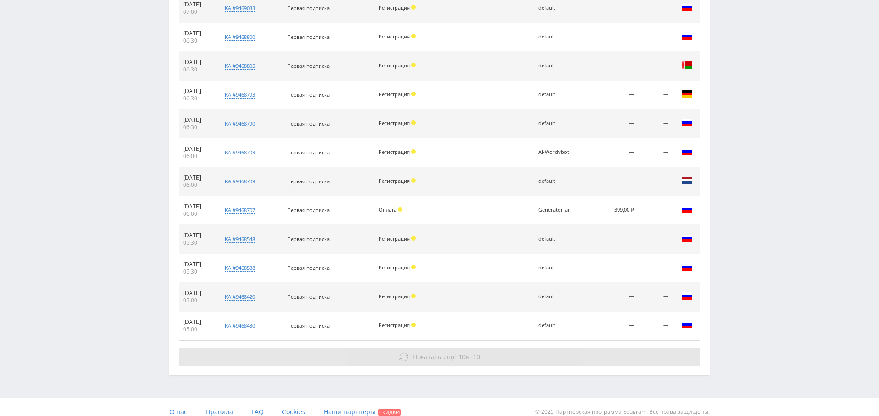
click at [434, 352] on span "Показать ещё" at bounding box center [435, 356] width 44 height 9
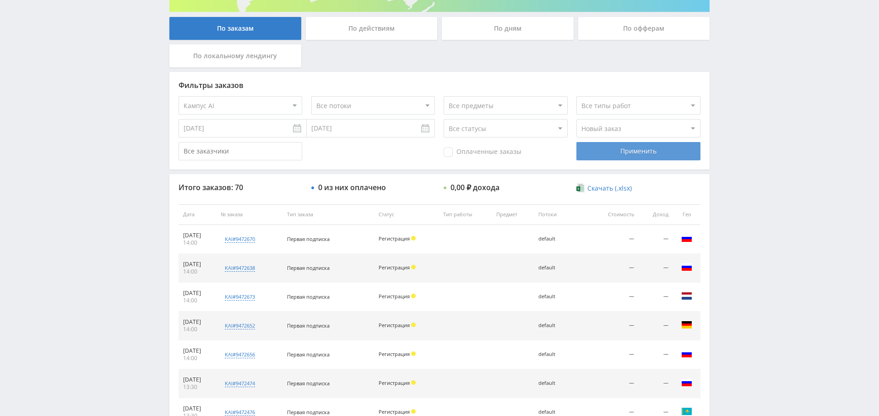
scroll to position [0, 0]
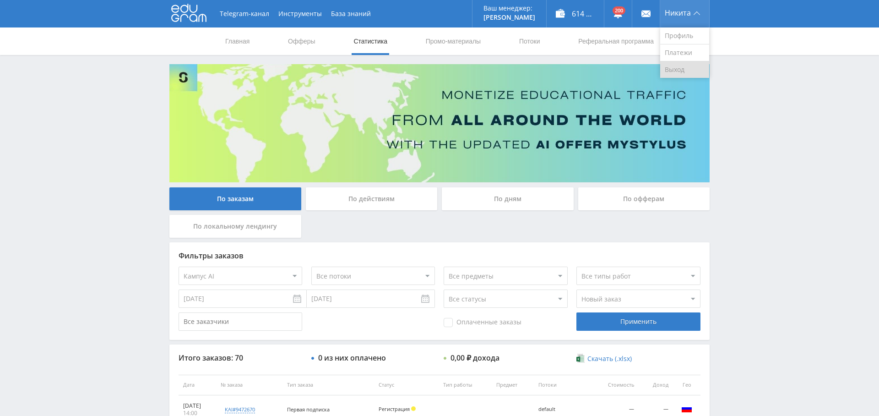
click at [679, 71] on link "Выход" at bounding box center [684, 69] width 49 height 16
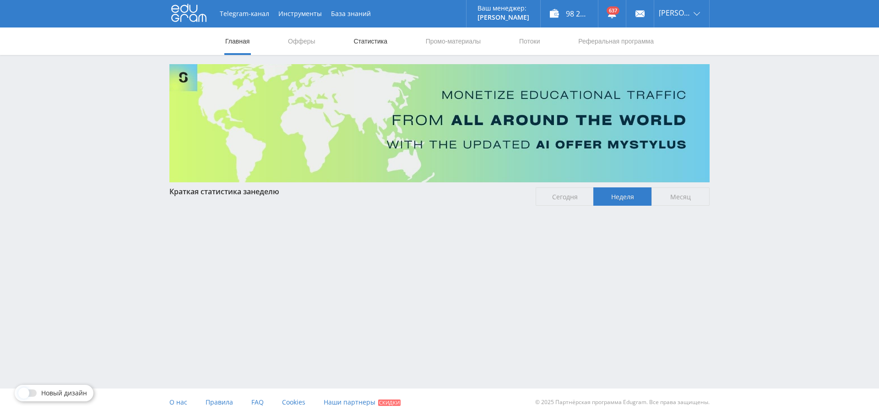
click at [377, 38] on link "Статистика" at bounding box center [371, 40] width 36 height 27
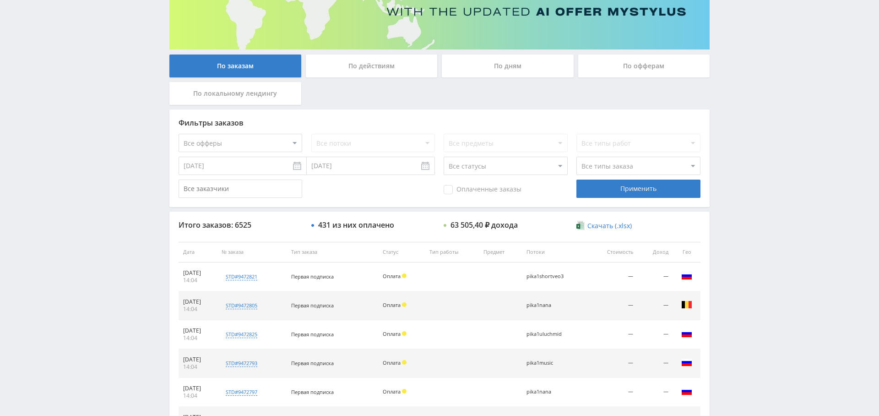
scroll to position [90, 0]
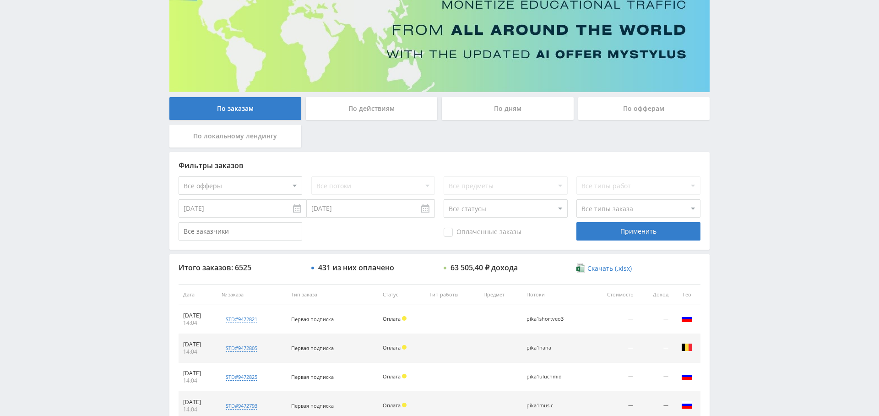
click at [263, 188] on select "Все офферы MyStylus MyStylus - Revshare Кампус AI Studybay Автор24 Studybay Bra…" at bounding box center [241, 185] width 124 height 18
select select "340"
click at [267, 203] on input "[DATE]" at bounding box center [243, 208] width 128 height 18
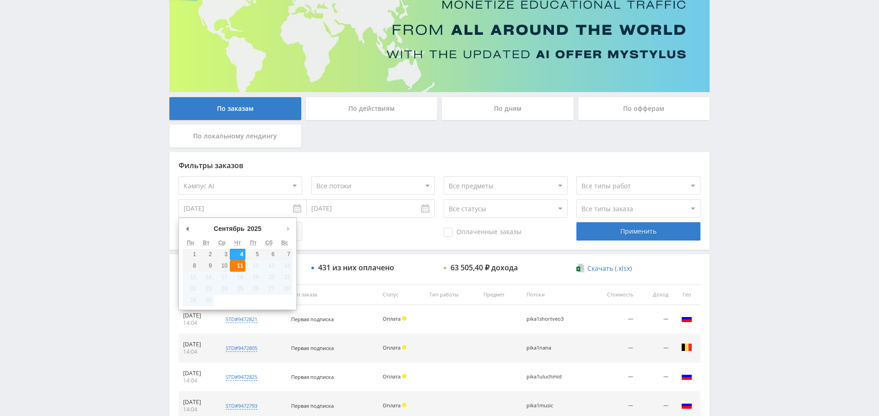
type input "[DATE]"
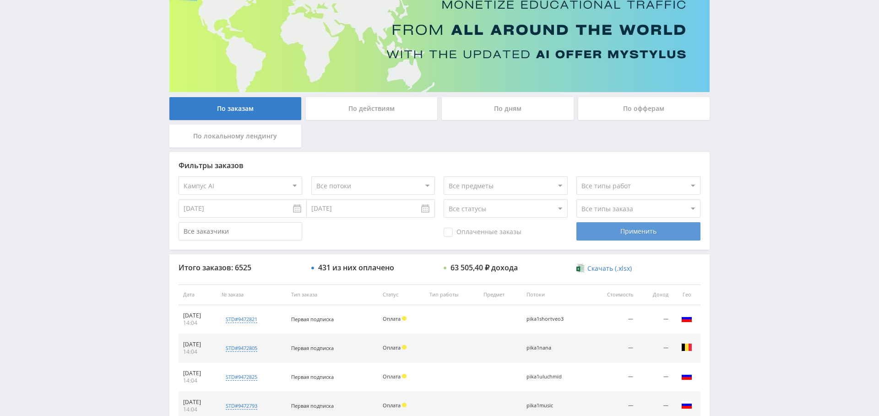
click at [619, 231] on div "Применить" at bounding box center [639, 231] width 124 height 18
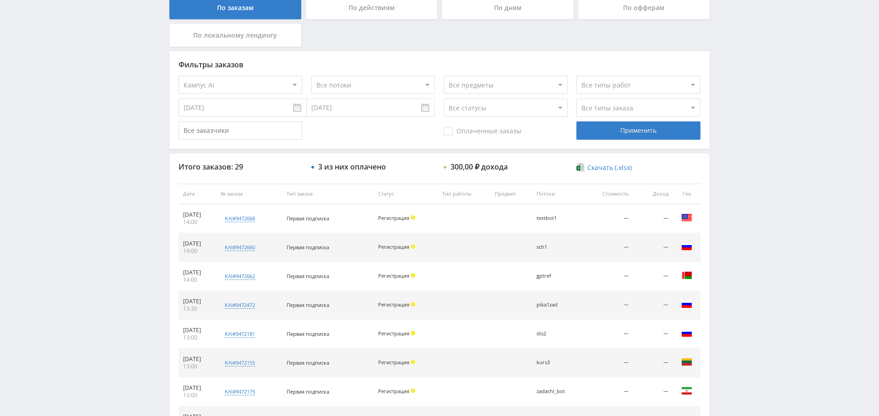
scroll to position [351, 0]
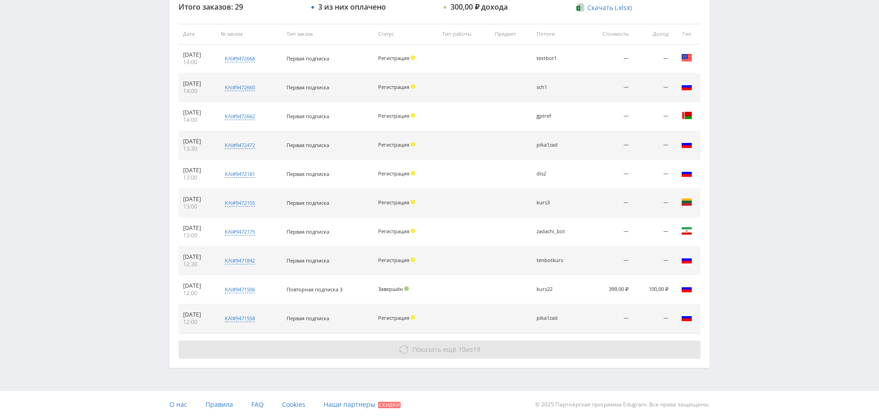
click at [419, 345] on span "Показать ещё" at bounding box center [435, 349] width 44 height 9
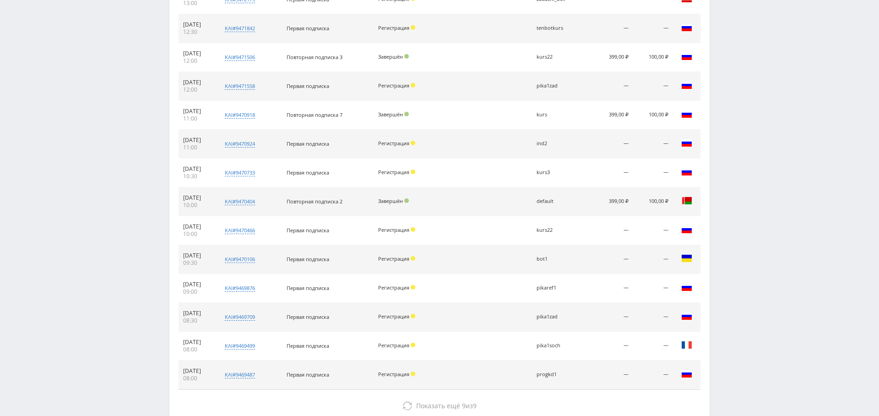
scroll to position [638, 0]
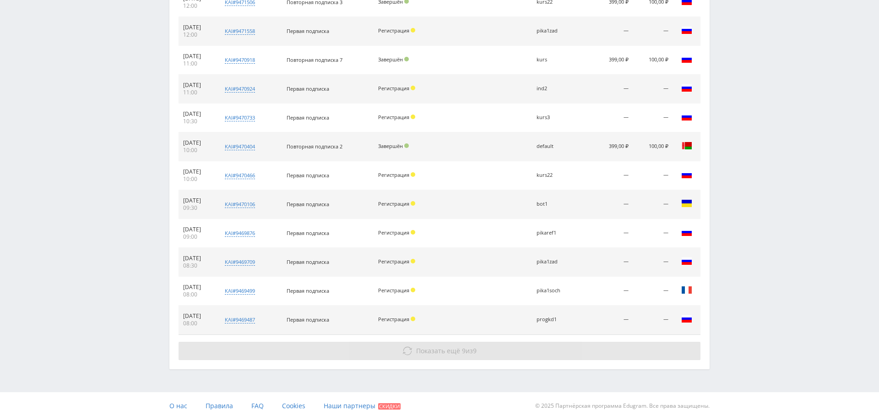
click at [441, 346] on span "Показать ещё" at bounding box center [438, 350] width 44 height 9
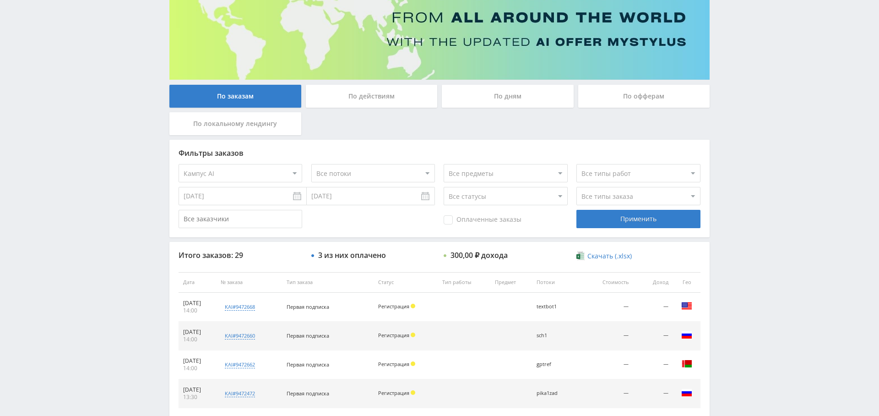
scroll to position [54, 0]
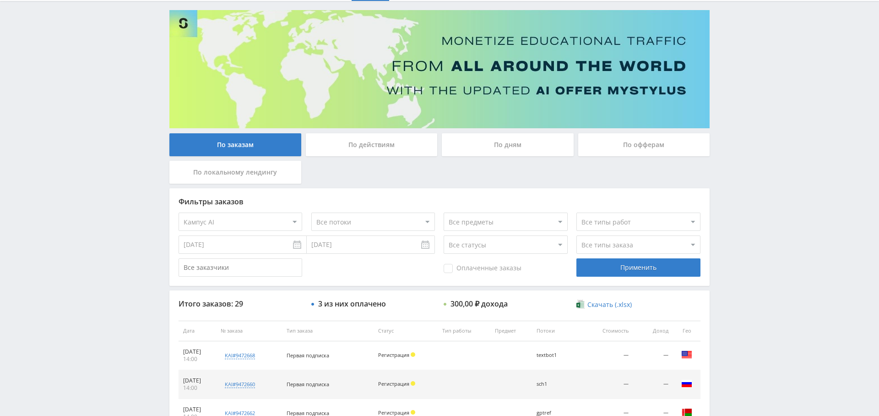
click at [508, 147] on div "По дням" at bounding box center [508, 144] width 132 height 23
click at [0, 0] on input "По дням" at bounding box center [0, 0] width 0 height 0
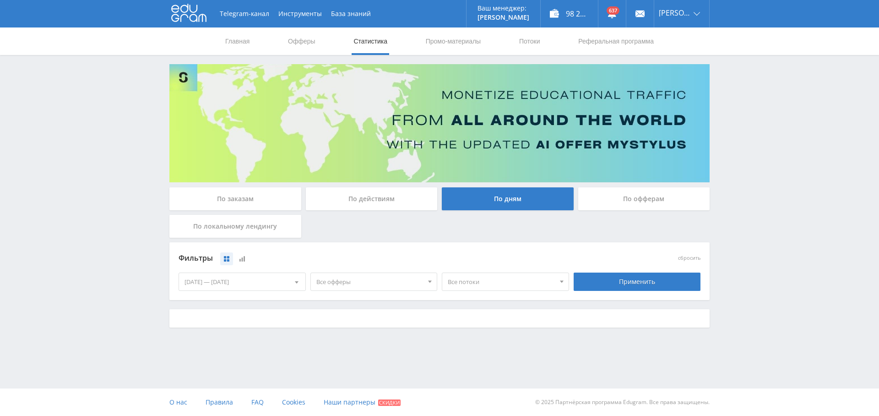
scroll to position [0, 0]
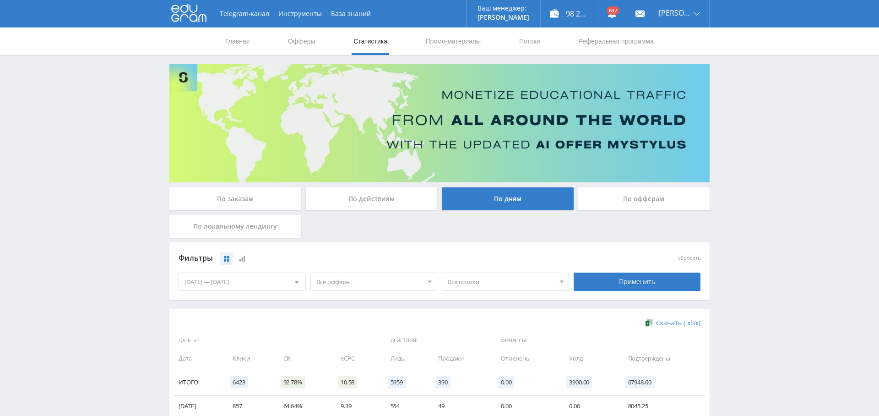
click at [368, 284] on span "Все офферы" at bounding box center [369, 281] width 107 height 17
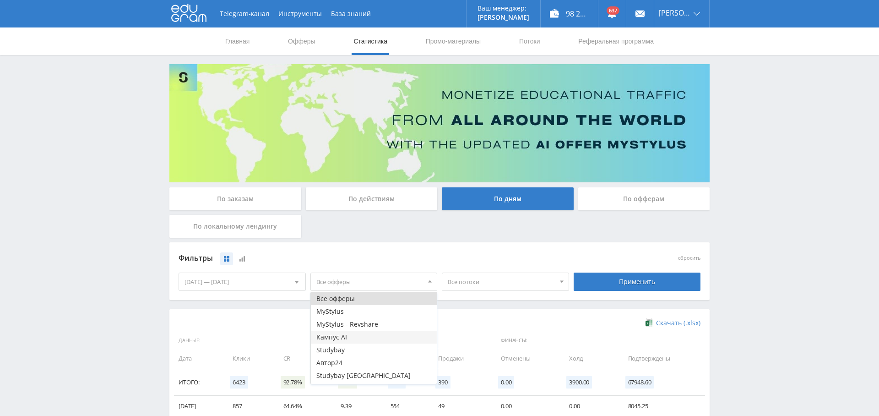
click at [362, 335] on button "Кампус AI" at bounding box center [374, 337] width 126 height 13
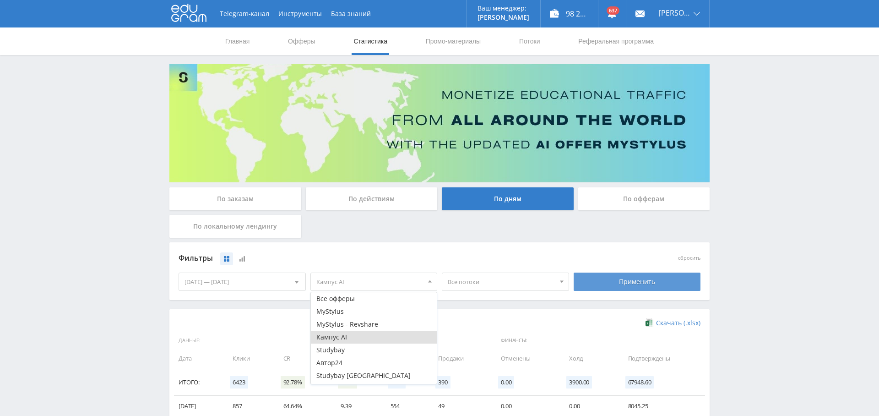
click at [640, 281] on div "Применить" at bounding box center [637, 281] width 127 height 18
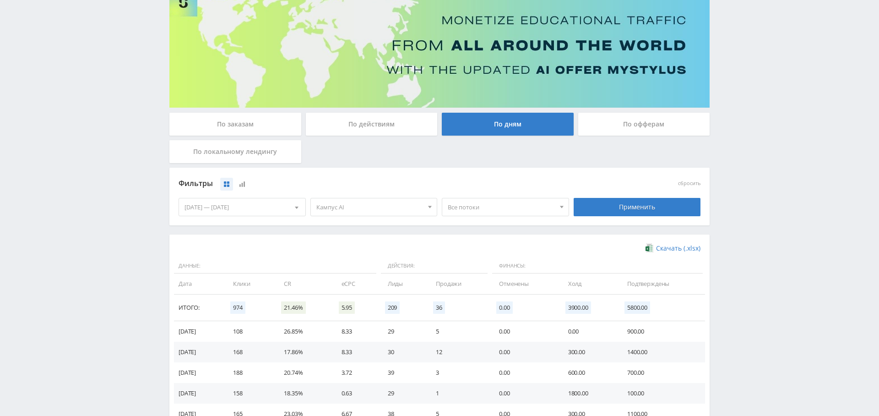
scroll to position [56, 0]
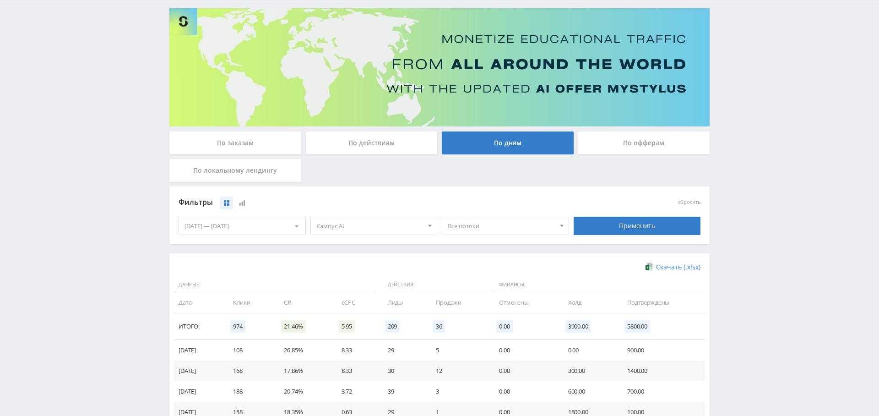
click at [252, 134] on div "По заказам" at bounding box center [235, 142] width 132 height 23
click at [0, 0] on input "По заказам" at bounding box center [0, 0] width 0 height 0
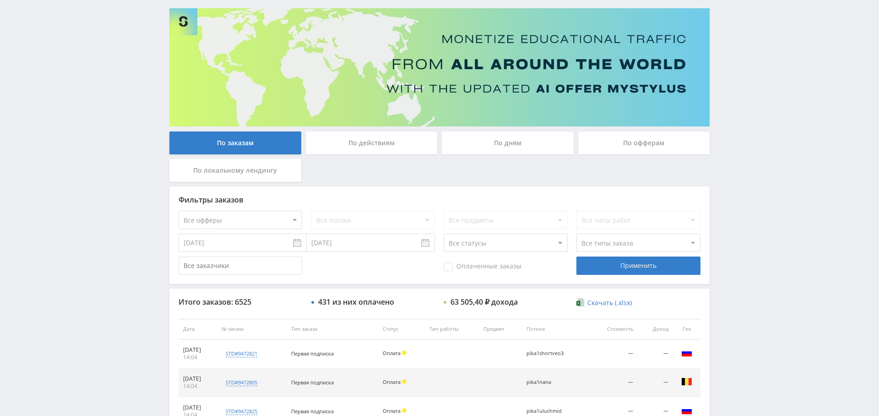
click at [256, 247] on input "[DATE]" at bounding box center [243, 243] width 128 height 18
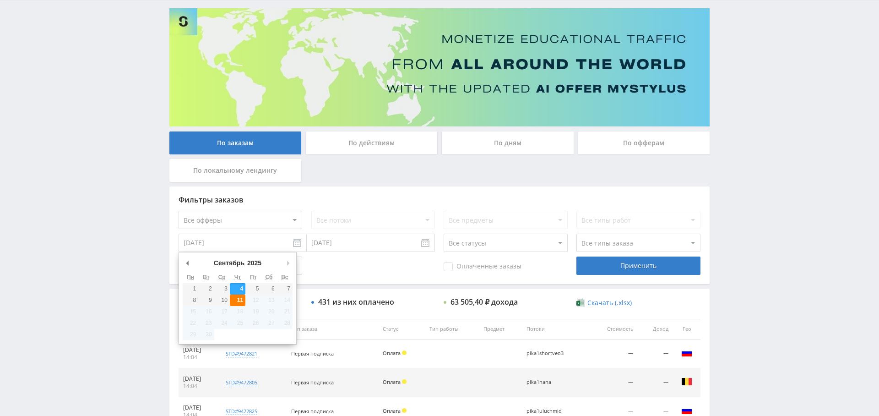
type input "[DATE]"
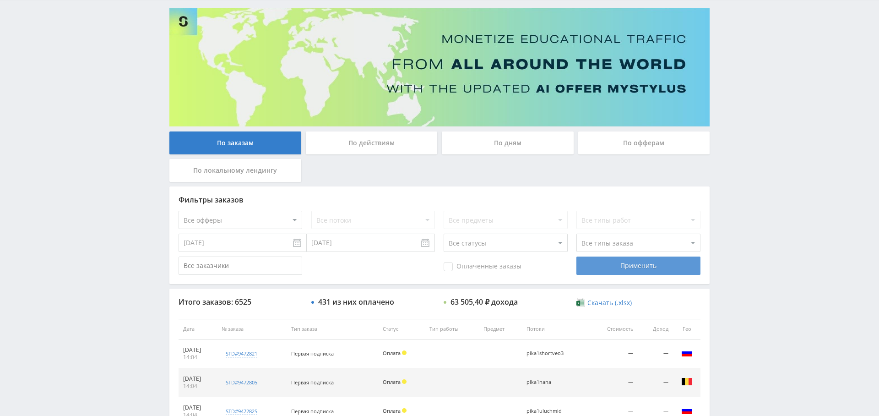
click at [661, 274] on div "Применить" at bounding box center [639, 265] width 124 height 18
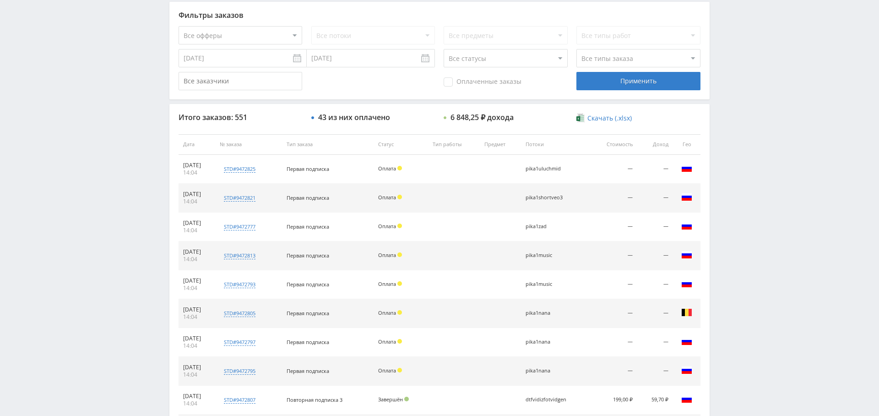
scroll to position [0, 0]
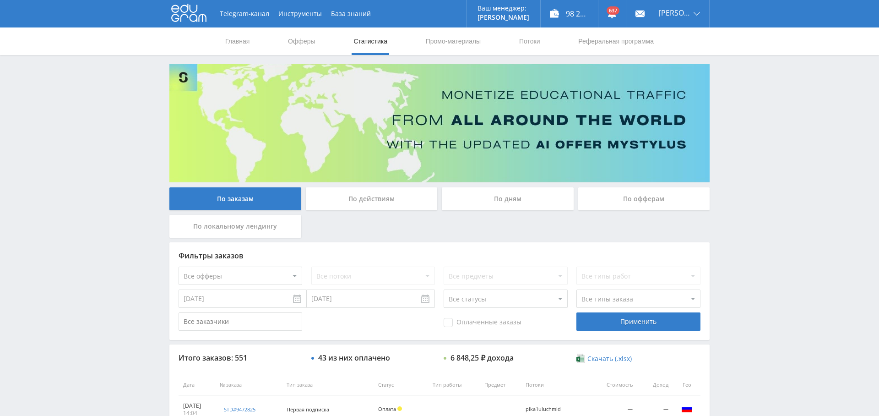
click at [266, 277] on select "Все офферы MyStylus MyStylus - Revshare Кампус AI Studybay Автор24 Studybay Bra…" at bounding box center [241, 276] width 124 height 18
select select "340"
click at [627, 320] on div "Применить" at bounding box center [639, 321] width 124 height 18
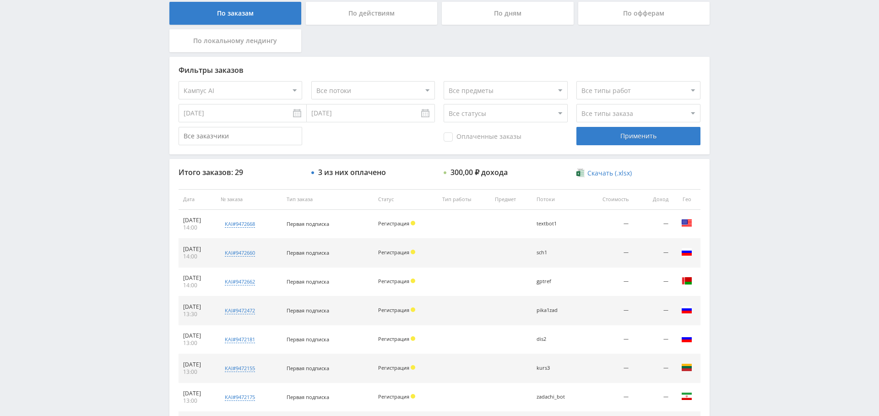
scroll to position [351, 0]
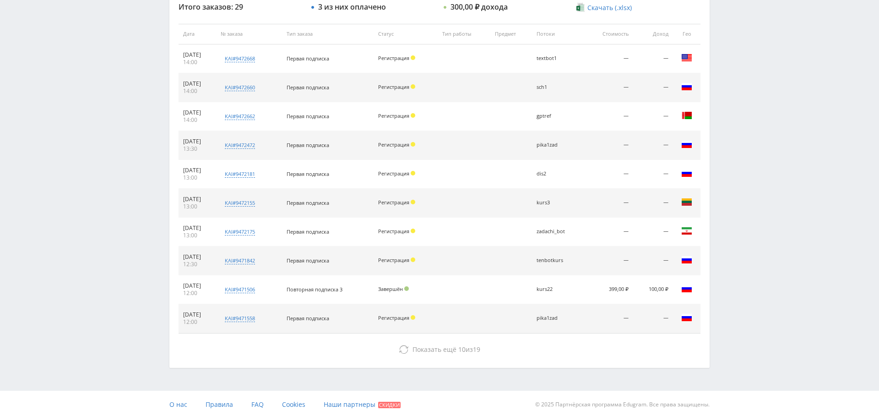
click at [436, 337] on div "Итого заказов: 29 3 из них оплачено 300,00 ₽ дохода Скачать (.xlsx) Дата № зака…" at bounding box center [439, 181] width 540 height 374
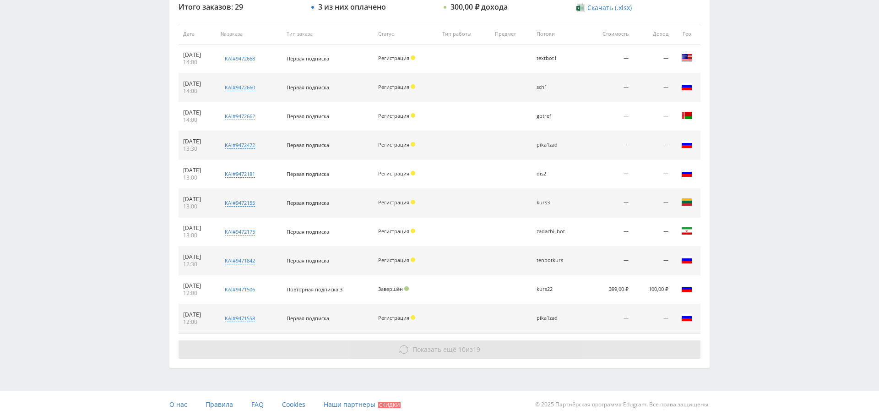
click at [434, 353] on button "Показать ещё 10 из 19" at bounding box center [440, 349] width 522 height 18
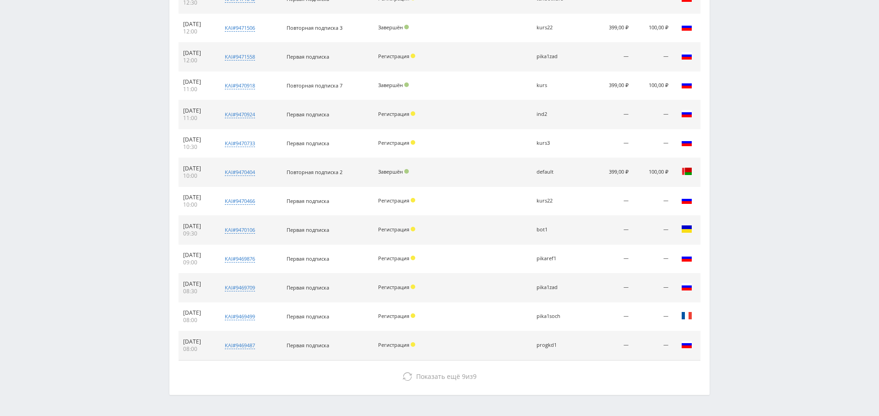
scroll to position [638, 0]
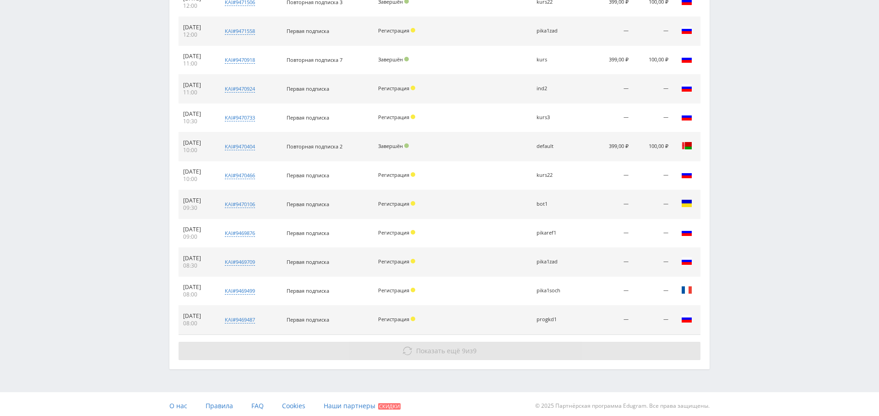
click at [467, 346] on span "Показать ещё 9 из 9" at bounding box center [446, 350] width 60 height 9
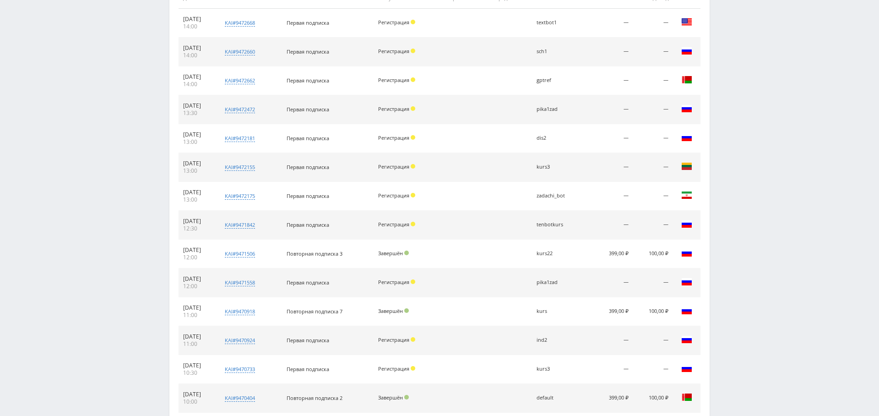
scroll to position [0, 0]
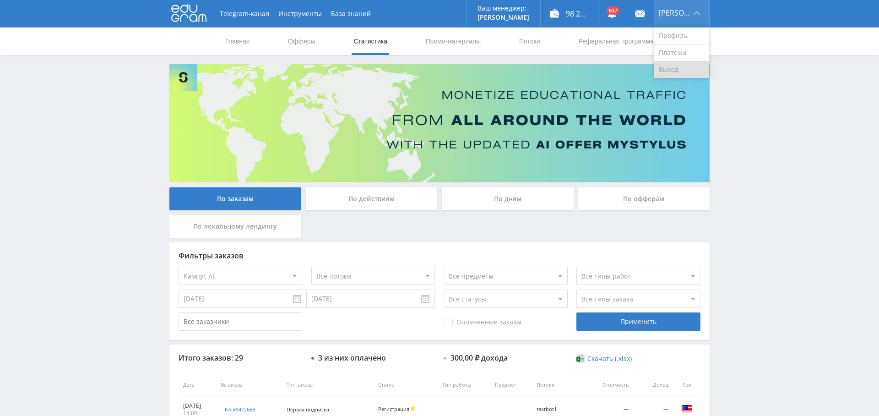
click at [681, 70] on link "Выход" at bounding box center [681, 69] width 55 height 16
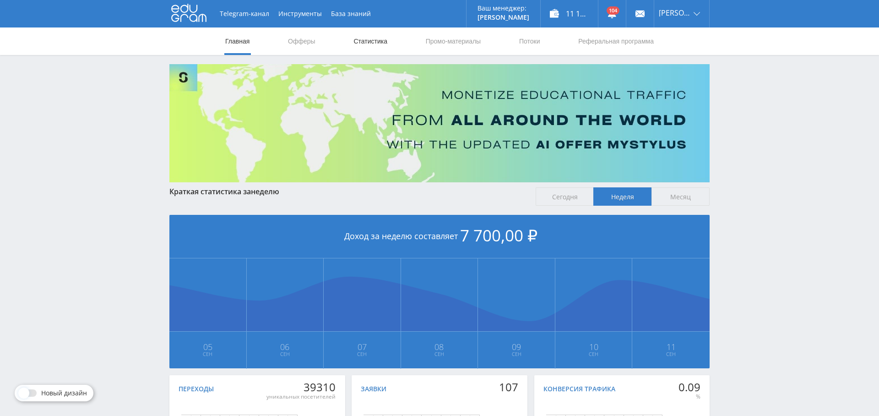
click at [365, 35] on link "Статистика" at bounding box center [371, 40] width 36 height 27
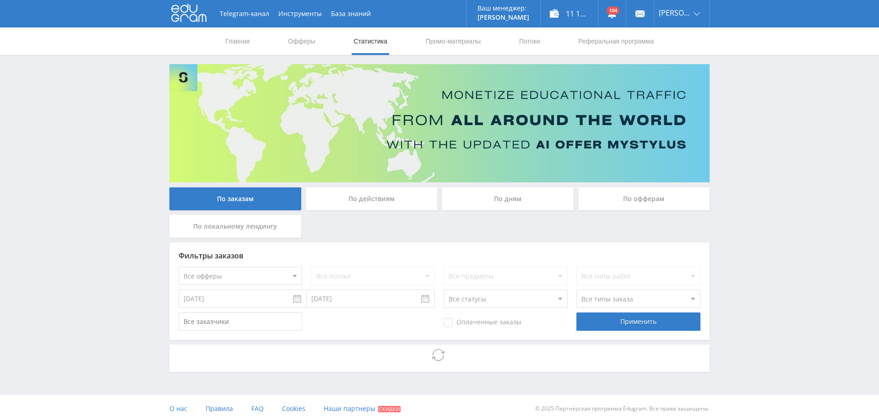
click at [266, 275] on select "Все офферы MyStylus MyStylus - Revshare Кампус AI Studybay Автор24 Studybay Bra…" at bounding box center [241, 276] width 124 height 18
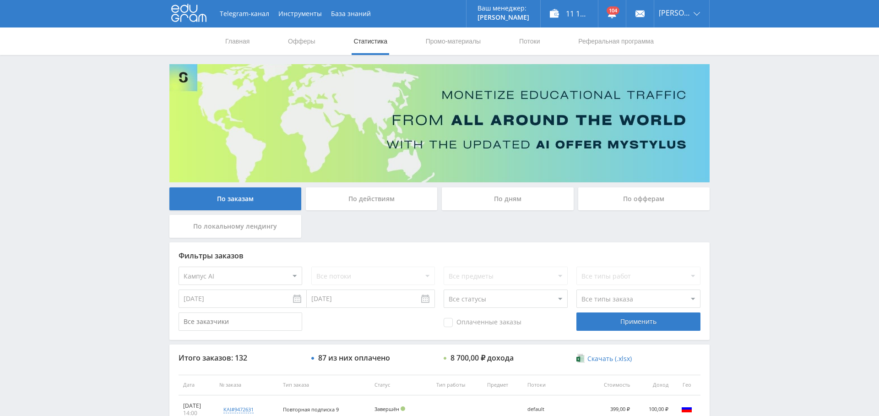
select select "340"
click at [484, 318] on span "Оплаченные заказы" at bounding box center [483, 322] width 78 height 9
click at [0, 0] on input "Оплаченные заказы" at bounding box center [0, 0] width 0 height 0
click at [614, 316] on div "Применить" at bounding box center [639, 321] width 124 height 18
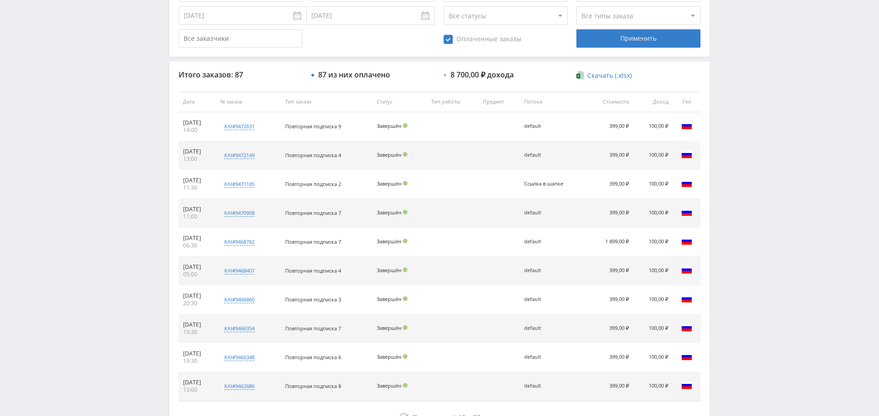
scroll to position [351, 0]
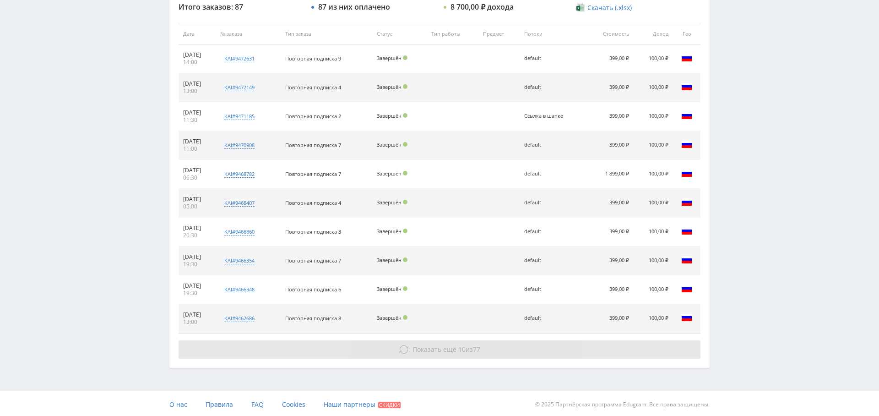
click at [456, 355] on button "Показать ещё 10 из 77" at bounding box center [440, 349] width 522 height 18
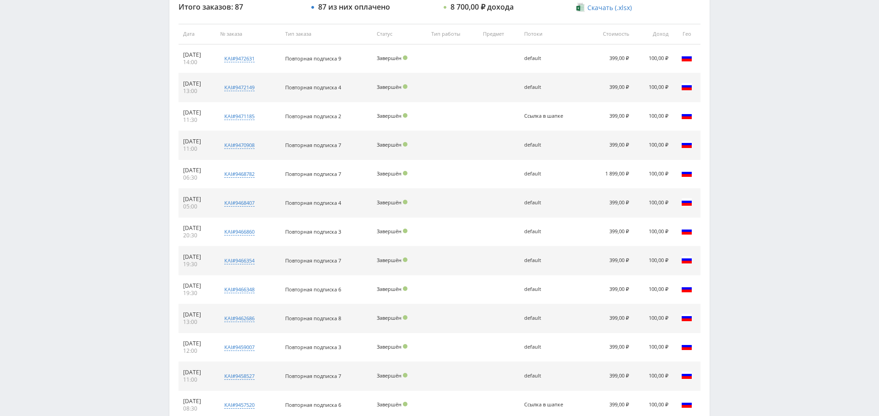
scroll to position [638, 0]
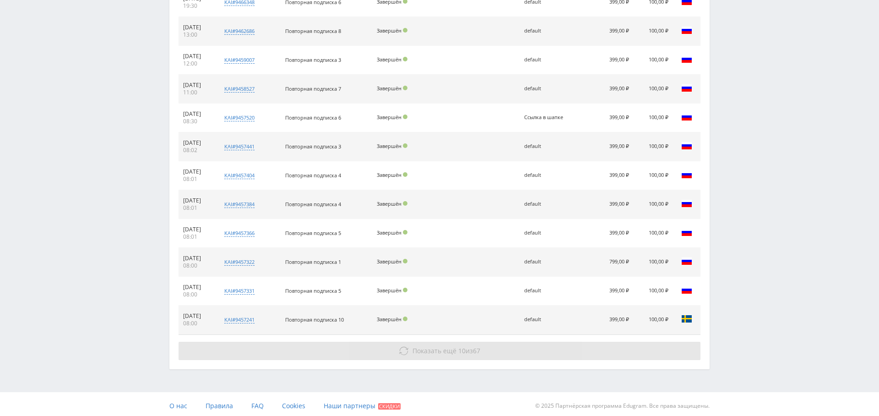
click at [461, 346] on span "10" at bounding box center [461, 350] width 7 height 9
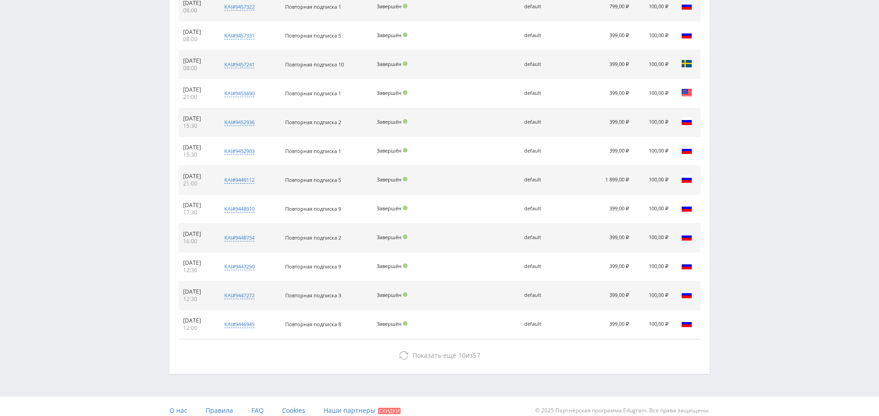
scroll to position [896, 0]
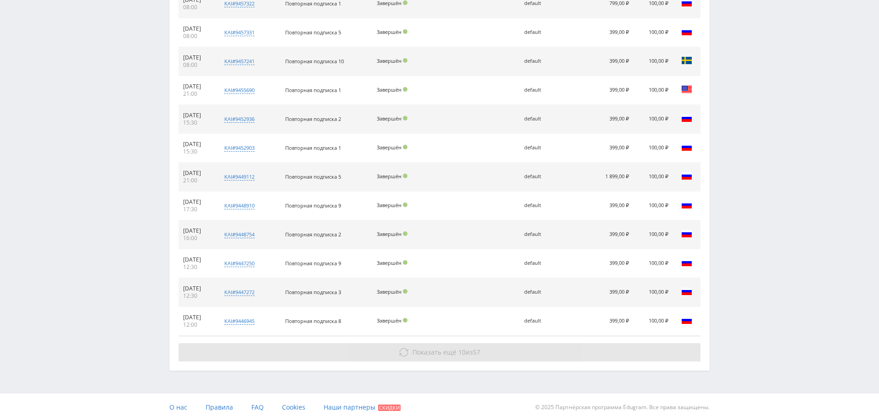
click at [455, 354] on button "Показать ещё 10 из 57" at bounding box center [440, 352] width 522 height 18
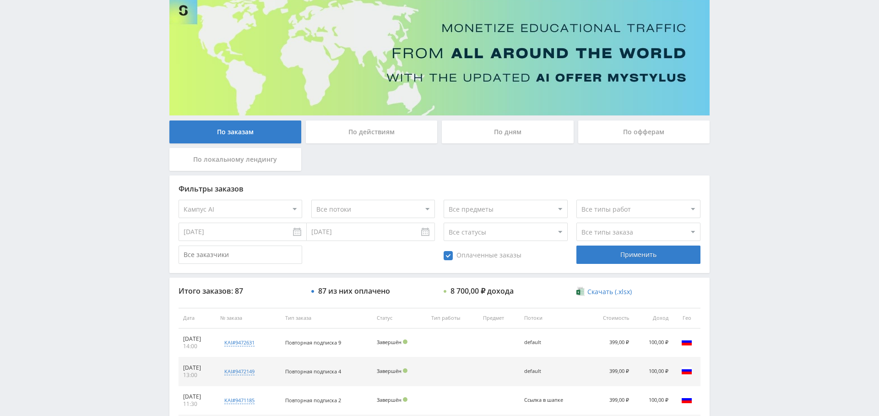
scroll to position [0, 0]
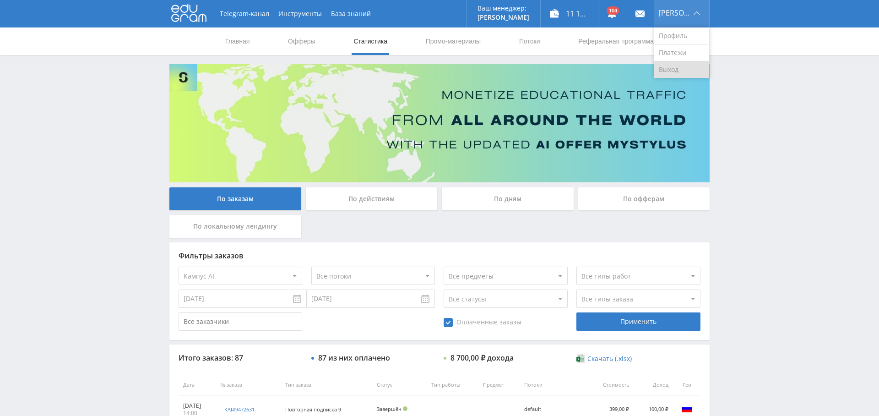
click at [669, 64] on link "Выход" at bounding box center [681, 69] width 55 height 16
